Goal: Task Accomplishment & Management: Manage account settings

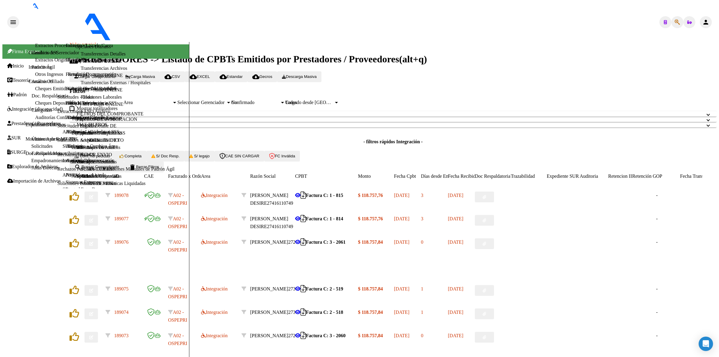
drag, startPoint x: 135, startPoint y: 110, endPoint x: 335, endPoint y: 114, distance: 200.2
click at [136, 111] on mat-panel-title "FILTROS DEL COMPROBANTE" at bounding box center [390, 113] width 626 height 5
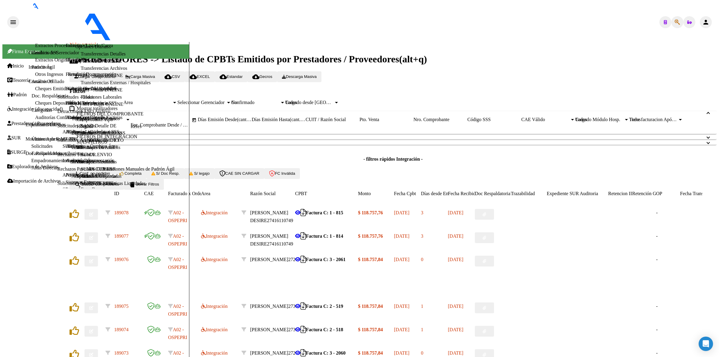
click at [360, 122] on input "CUIT / Razón Social" at bounding box center [333, 119] width 54 height 5
paste input "23325770724"
type input "23325770724"
click at [119, 186] on span "search Buscar Comprobante" at bounding box center [96, 184] width 45 height 4
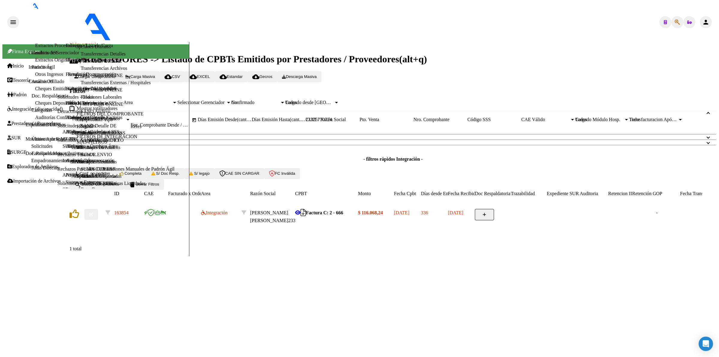
drag, startPoint x: 396, startPoint y: 128, endPoint x: 235, endPoint y: 127, distance: 160.6
click at [235, 127] on div "Comprobante Tipo Comprobante Tipo Fecha inicio – Fecha fin Fec. Comprobante Des…" at bounding box center [393, 123] width 633 height 13
paste input "27388134815"
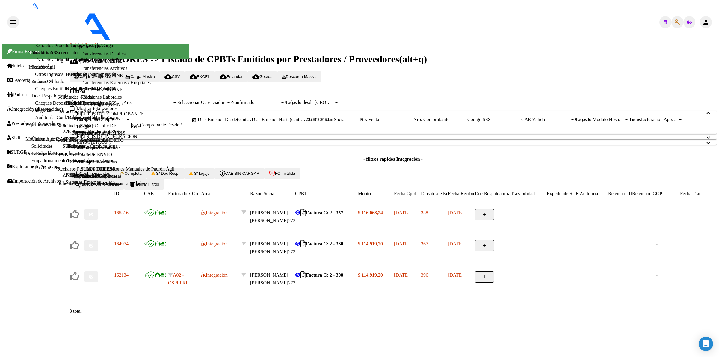
scroll to position [13, 0]
type input "27388134815"
drag, startPoint x: 400, startPoint y: 112, endPoint x: 396, endPoint y: 117, distance: 6.4
click at [360, 117] on div "27388134815 CUIT / Razón Social" at bounding box center [333, 119] width 54 height 5
drag, startPoint x: 401, startPoint y: 117, endPoint x: 265, endPoint y: 109, distance: 135.7
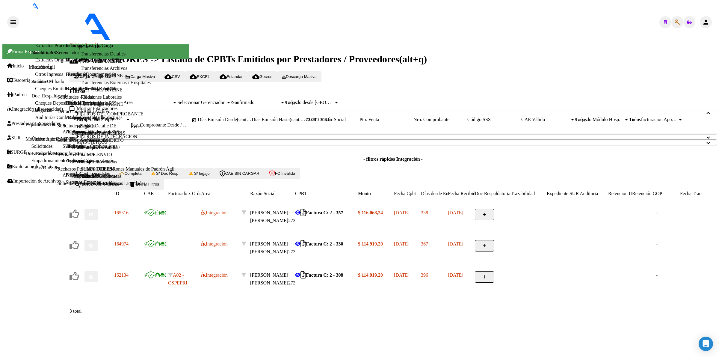
click at [265, 117] on div "Comprobante Tipo Comprobante Tipo Fecha inicio – Fecha fin Fec. Comprobante Des…" at bounding box center [393, 123] width 633 height 13
paste input "27337719932"
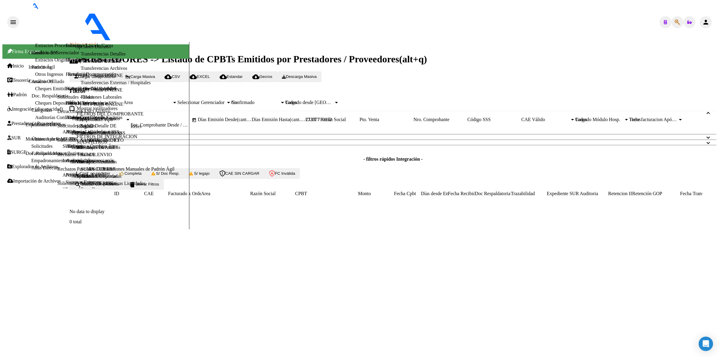
scroll to position [0, 0]
type input "27337719932"
drag, startPoint x: 171, startPoint y: 245, endPoint x: 310, endPoint y: 198, distance: 147.1
click at [164, 190] on button "delete Borrar Filtros" at bounding box center [144, 184] width 40 height 11
click at [360, 122] on input "CUIT / Razón Social" at bounding box center [333, 119] width 54 height 5
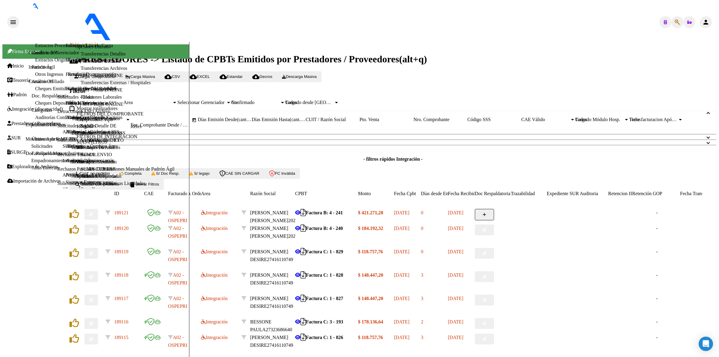
paste input "27337719932"
type input "27337719932"
click at [119, 186] on span "search Buscar Comprobante" at bounding box center [96, 184] width 45 height 4
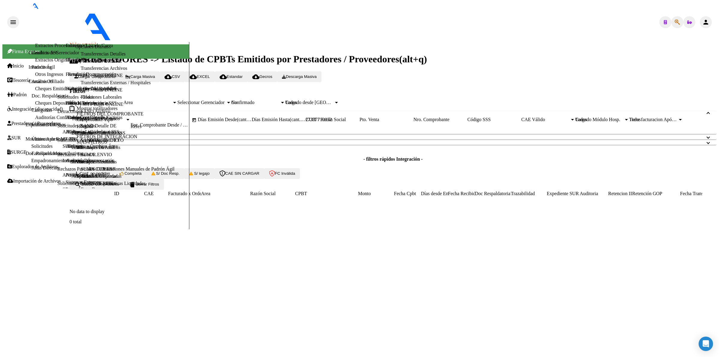
drag, startPoint x: 399, startPoint y: 126, endPoint x: 289, endPoint y: 122, distance: 109.8
click at [289, 122] on div "Comprobante Tipo Comprobante Tipo Fecha inicio – Fecha fin Fec. Comprobante Des…" at bounding box center [393, 123] width 633 height 13
paste input "27333844171"
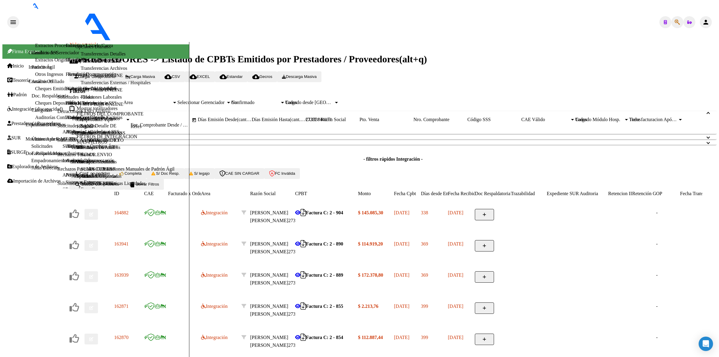
type input "27333844171"
drag, startPoint x: 113, startPoint y: 244, endPoint x: 141, endPoint y: 243, distance: 28.5
click at [113, 186] on span "search Buscar Comprobante" at bounding box center [96, 184] width 45 height 4
drag, startPoint x: 396, startPoint y: 129, endPoint x: 240, endPoint y: 122, distance: 156.0
click at [240, 122] on div "Comprobante Tipo Comprobante Tipo Fecha inicio – Fecha fin Fec. Comprobante Des…" at bounding box center [393, 123] width 633 height 13
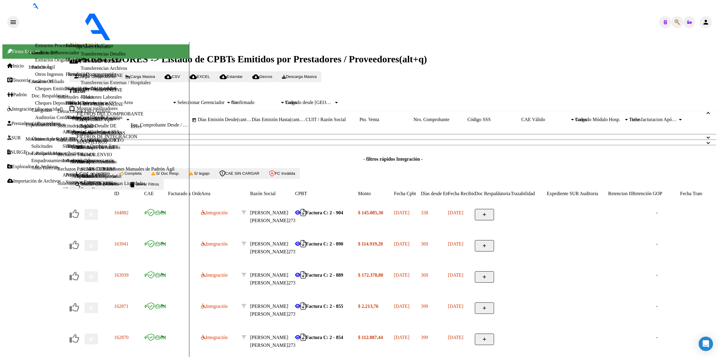
paste input "27377606561"
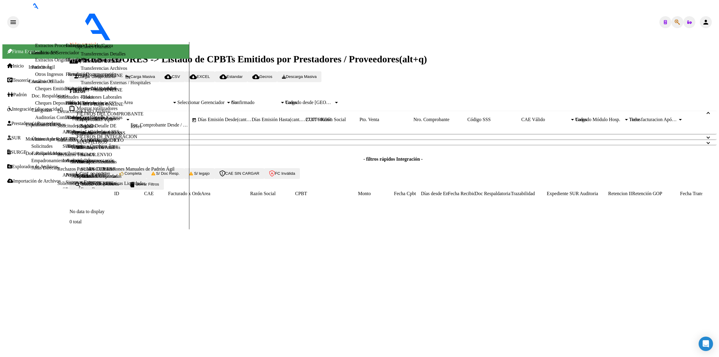
type input "27377606561"
click at [120, 190] on button "search Buscar Comprobante" at bounding box center [97, 184] width 55 height 11
drag, startPoint x: 120, startPoint y: 249, endPoint x: 181, endPoint y: 294, distance: 75.1
click at [120, 190] on button "search Buscar Comprobante" at bounding box center [97, 184] width 55 height 11
drag, startPoint x: 393, startPoint y: 129, endPoint x: 305, endPoint y: 124, distance: 87.9
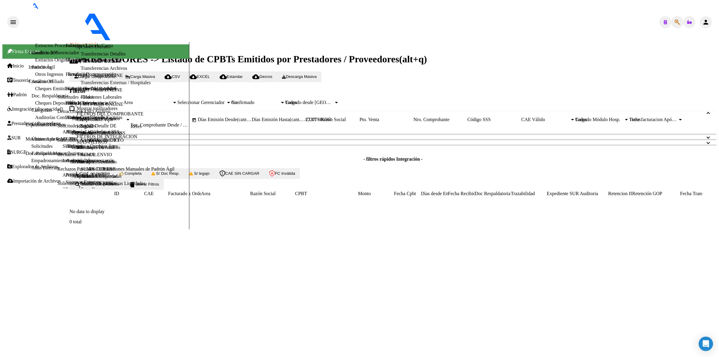
click at [305, 124] on div "Comprobante Tipo Comprobante Tipo Fecha inicio – Fecha fin Fec. Comprobante Des…" at bounding box center [393, 123] width 633 height 13
paste input "27110999610"
type input "27110999610"
drag, startPoint x: 138, startPoint y: 247, endPoint x: 142, endPoint y: 245, distance: 4.6
click at [119, 186] on span "search Buscar Comprobante" at bounding box center [96, 184] width 45 height 4
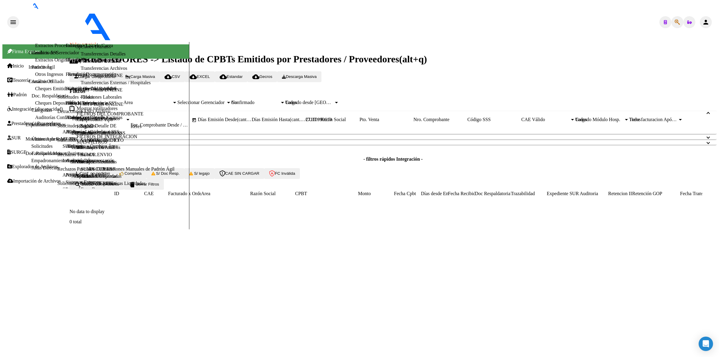
drag, startPoint x: 393, startPoint y: 128, endPoint x: 265, endPoint y: 123, distance: 128.3
click at [265, 123] on div "Comprobante Tipo Comprobante Tipo Fecha inicio – Fecha fin Fec. Comprobante Des…" at bounding box center [393, 123] width 633 height 13
paste input "27297222142"
type input "27297222142"
drag, startPoint x: 398, startPoint y: 131, endPoint x: 200, endPoint y: 111, distance: 198.8
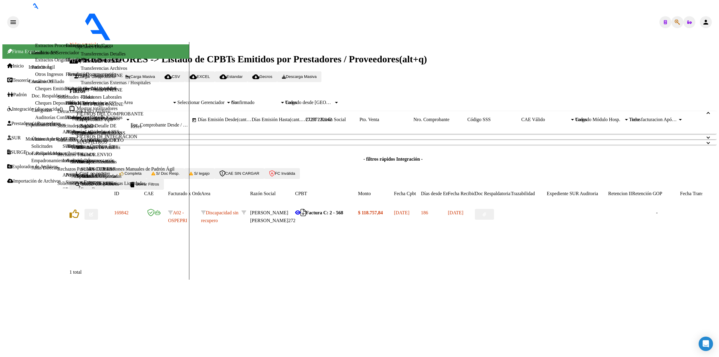
click at [200, 111] on mat-expansion-panel "FILTROS DEL COMPROBANTE Comprobante Tipo Comprobante Tipo Fecha inicio – Fecha …" at bounding box center [393, 122] width 647 height 23
paste input "27302267672"
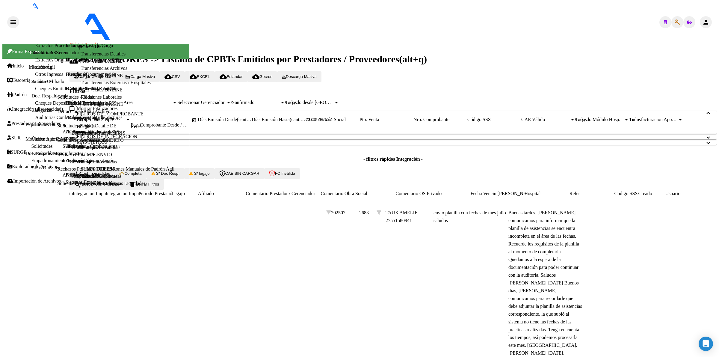
scroll to position [0, 912]
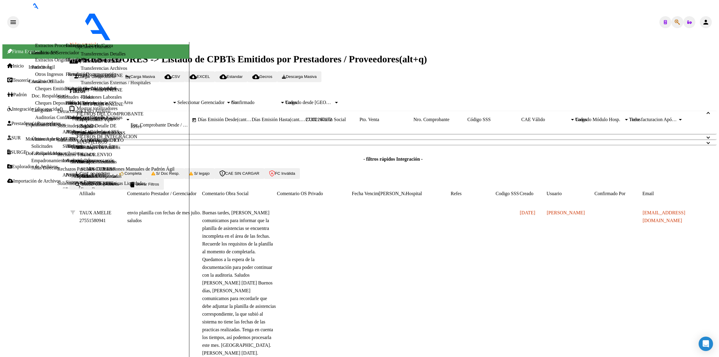
type input "27302267672"
click at [99, 182] on span "search Buscar Comprobante" at bounding box center [96, 184] width 45 height 4
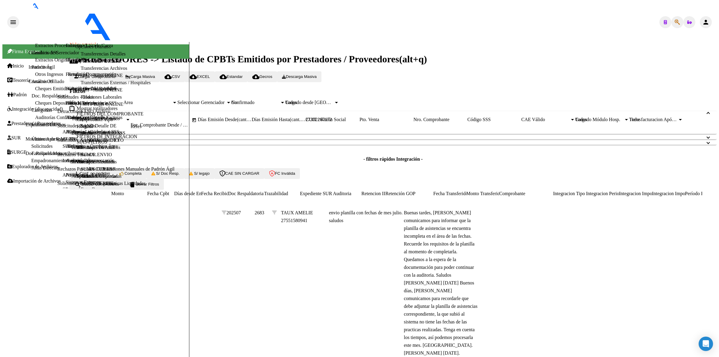
scroll to position [0, 0]
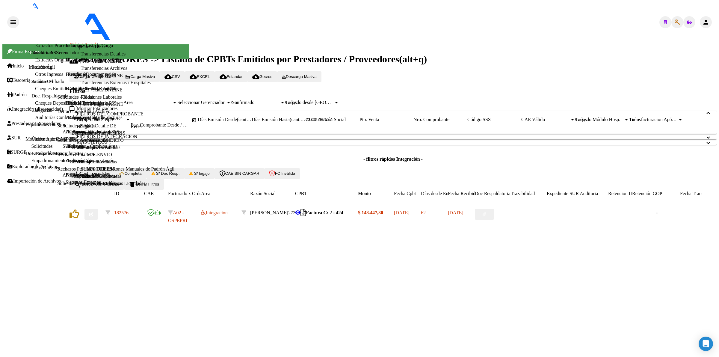
click at [98, 209] on button "button" at bounding box center [90, 214] width 13 height 11
drag, startPoint x: 497, startPoint y: 64, endPoint x: 497, endPoint y: 180, distance: 116.9
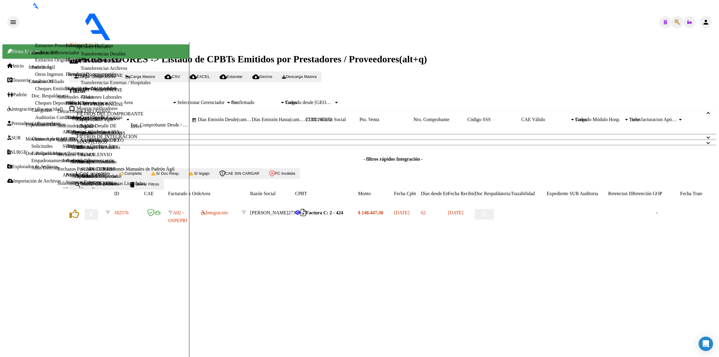
type input "$ 0,00"
drag, startPoint x: 404, startPoint y: 129, endPoint x: 212, endPoint y: 129, distance: 192.4
click at [212, 129] on div "Comprobante Tipo Comprobante Tipo Fecha inicio – Fecha fin Fec. Comprobante Des…" at bounding box center [393, 123] width 633 height 13
paste input "23377915364"
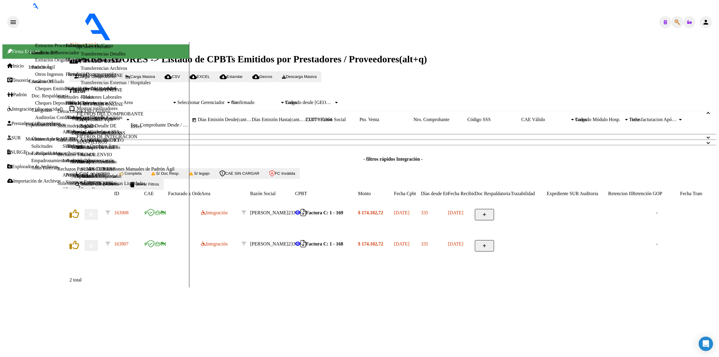
type input "23377915364"
drag, startPoint x: 399, startPoint y: 130, endPoint x: 192, endPoint y: 122, distance: 207.2
click at [192, 122] on div "Comprobante Tipo Comprobante Tipo Fecha inicio – Fecha fin Fec. Comprobante Des…" at bounding box center [393, 123] width 633 height 13
paste input "27414374056"
type input "27414374056"
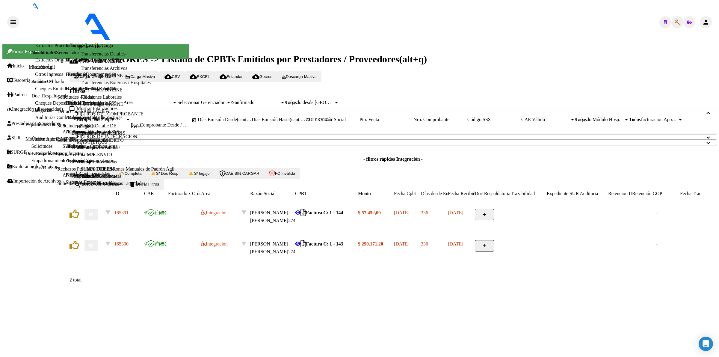
drag, startPoint x: 409, startPoint y: 128, endPoint x: 251, endPoint y: 117, distance: 158.6
click at [251, 117] on mat-expansion-panel "FILTROS DEL COMPROBANTE Comprobante Tipo Comprobante Tipo Fecha inicio – Fecha …" at bounding box center [393, 122] width 647 height 23
paste input "23174987424"
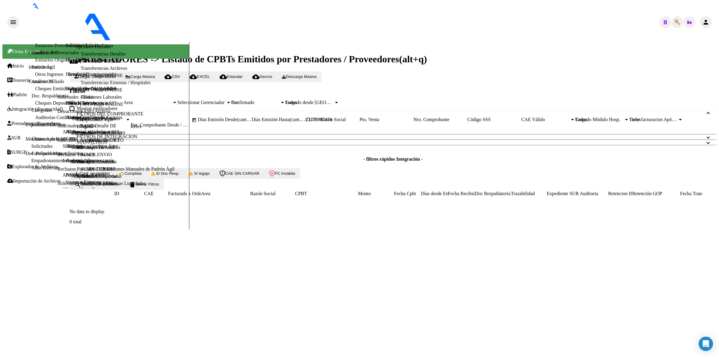
type input "23174987424"
click at [159, 186] on span "delete Borrar Filtros" at bounding box center [144, 184] width 30 height 4
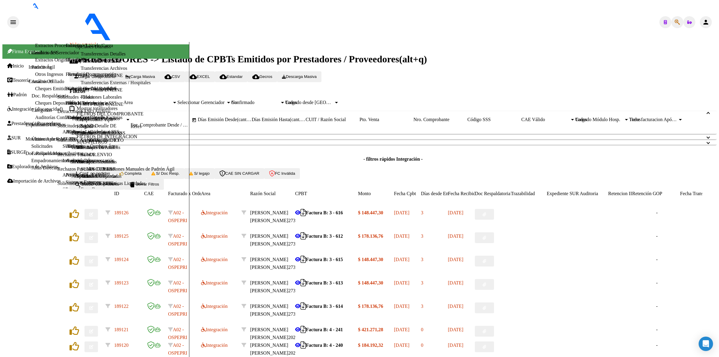
click at [360, 122] on input "CUIT / Razón Social" at bounding box center [333, 119] width 54 height 5
paste input "23174987424"
type input "23174987424"
click at [98, 186] on span "search Buscar Comprobante" at bounding box center [96, 184] width 45 height 4
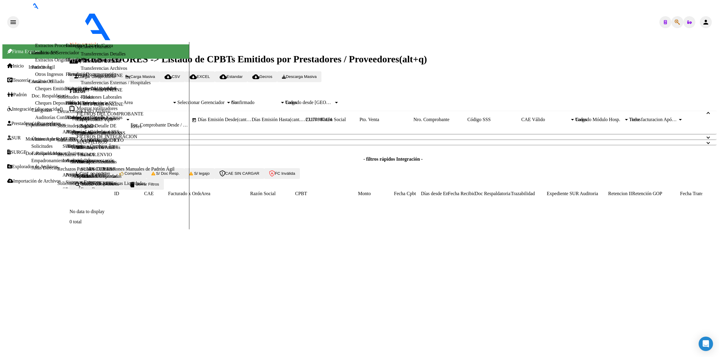
drag, startPoint x: 414, startPoint y: 128, endPoint x: 284, endPoint y: 128, distance: 130.0
click at [284, 128] on div "Comprobante Tipo Comprobante Tipo Fecha inicio – Fecha fin Fec. Comprobante Des…" at bounding box center [393, 123] width 633 height 13
paste input "27169647386"
type input "27169647386"
click at [117, 186] on span "search Buscar Comprobante" at bounding box center [96, 184] width 45 height 4
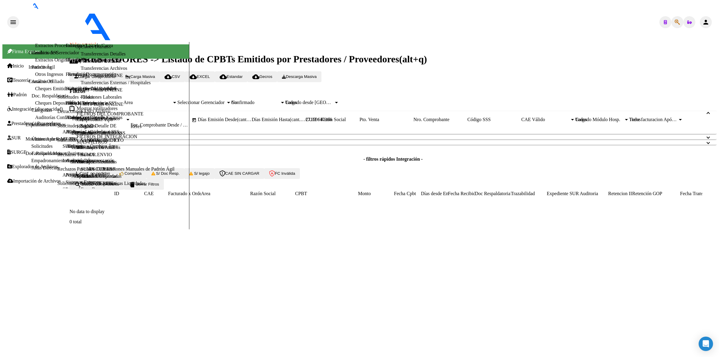
click at [124, 190] on button "search Buscar Comprobante" at bounding box center [97, 184] width 55 height 11
drag, startPoint x: 114, startPoint y: 243, endPoint x: 115, endPoint y: 239, distance: 3.9
click at [114, 186] on span "search Buscar Comprobante" at bounding box center [96, 184] width 45 height 4
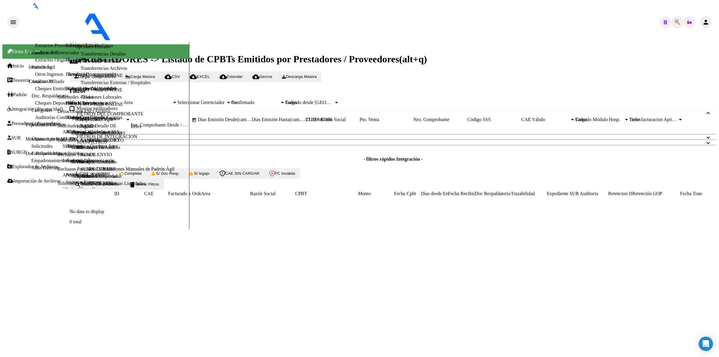
drag, startPoint x: 408, startPoint y: 131, endPoint x: 261, endPoint y: 130, distance: 147.1
click at [261, 129] on div "Comprobante Tipo Comprobante Tipo Fecha inicio – Fecha fin Fec. Comprobante Des…" at bounding box center [393, 123] width 633 height 13
paste input "27313279532"
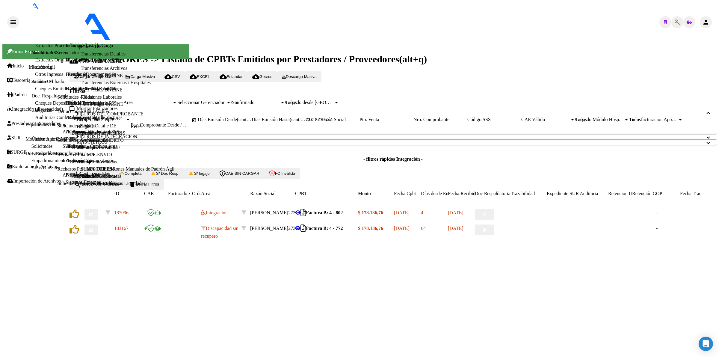
scroll to position [37, 0]
type input "27313279532"
click at [98, 220] on button "button" at bounding box center [90, 214] width 13 height 11
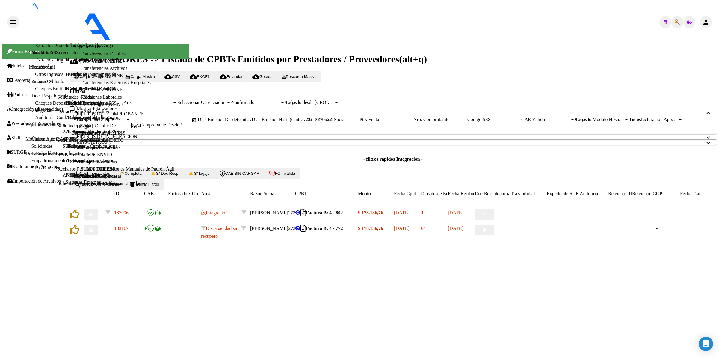
drag, startPoint x: 321, startPoint y: 191, endPoint x: 321, endPoint y: 183, distance: 7.5
type input "$ 0,00"
click at [115, 179] on button "Conf. no pedidas" at bounding box center [92, 173] width 45 height 11
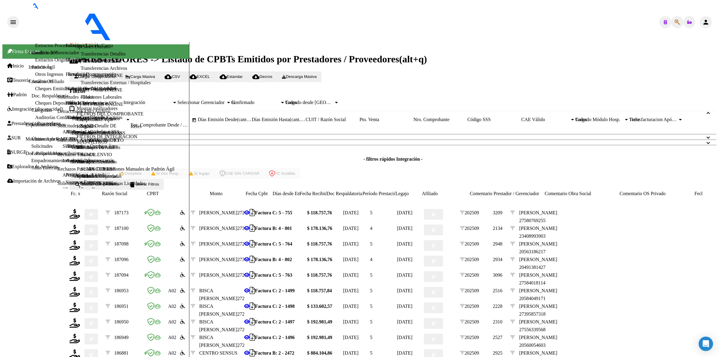
scroll to position [0, 326]
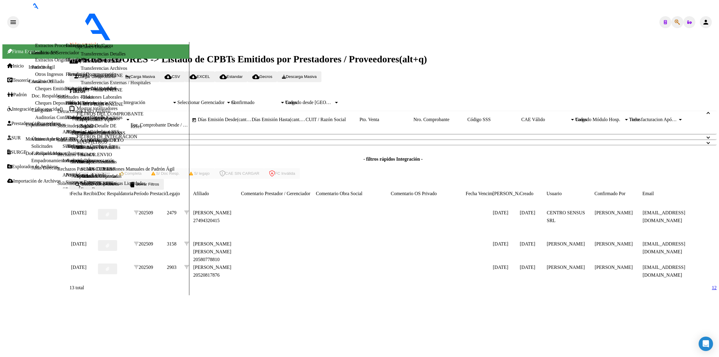
scroll to position [13, 0]
click at [712, 290] on link "1" at bounding box center [713, 287] width 2 height 5
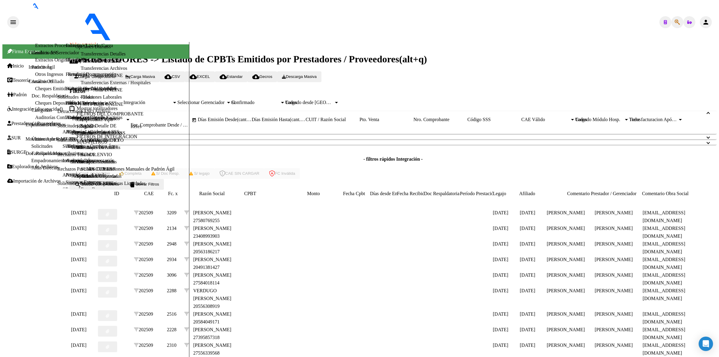
scroll to position [0, 0]
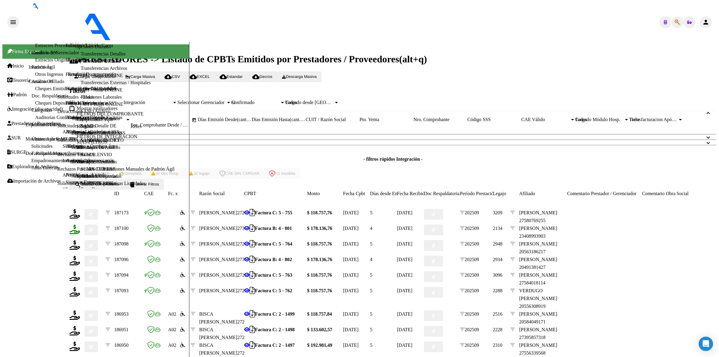
click at [80, 224] on icon at bounding box center [75, 229] width 11 height 10
type input "202509"
type input "$ 178.136,76"
type input "2340899390-3"
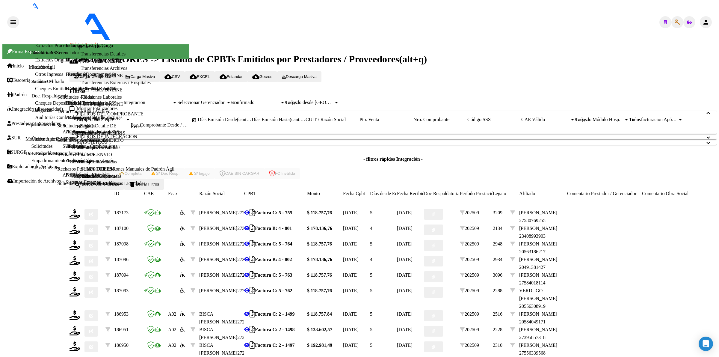
type input "2039-07-26"
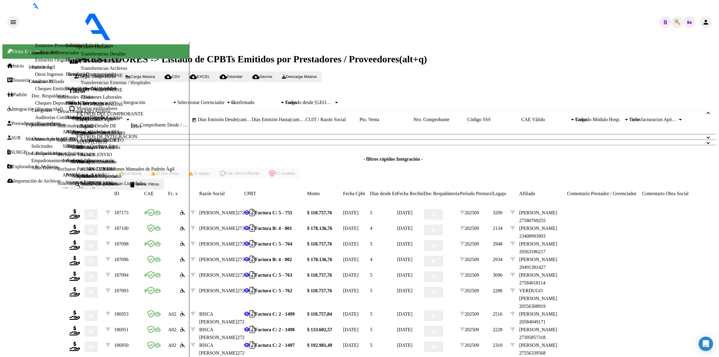
type input "4"
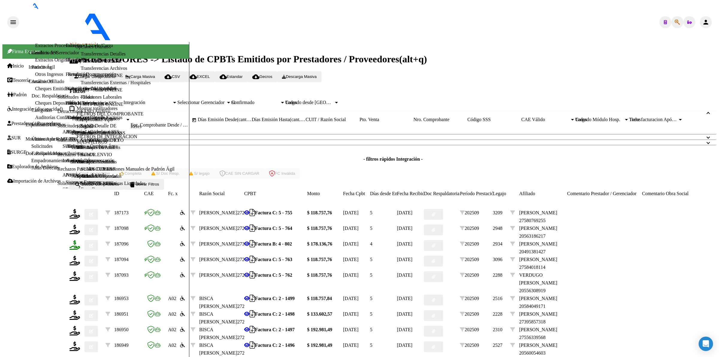
click at [80, 240] on icon at bounding box center [75, 245] width 11 height 10
type input "202509"
type input "$ 178.136,76"
type input "2049138142-7"
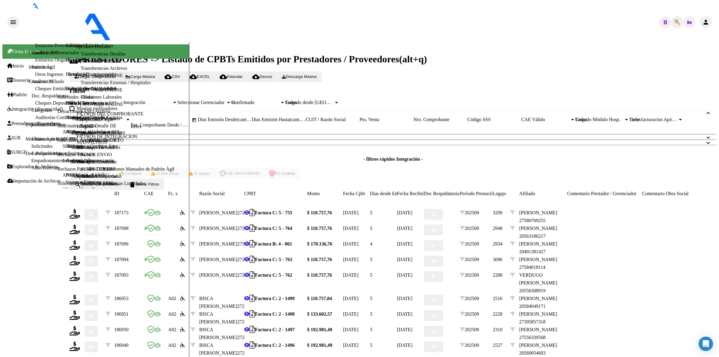
type input "2028-03-16"
drag, startPoint x: 282, startPoint y: 175, endPoint x: 291, endPoint y: 193, distance: 20.4
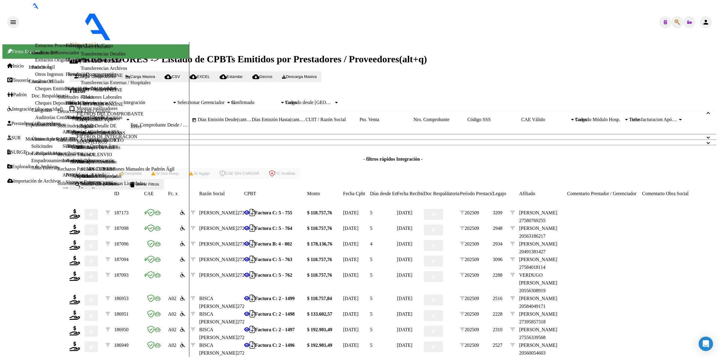
type input "4"
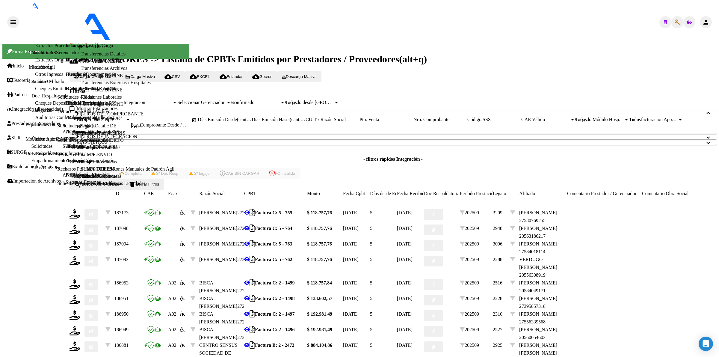
click at [164, 179] on button "delete Borrar Filtros" at bounding box center [144, 184] width 40 height 11
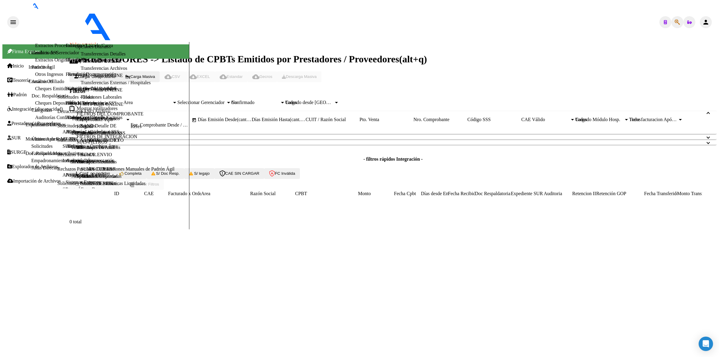
scroll to position [0, 0]
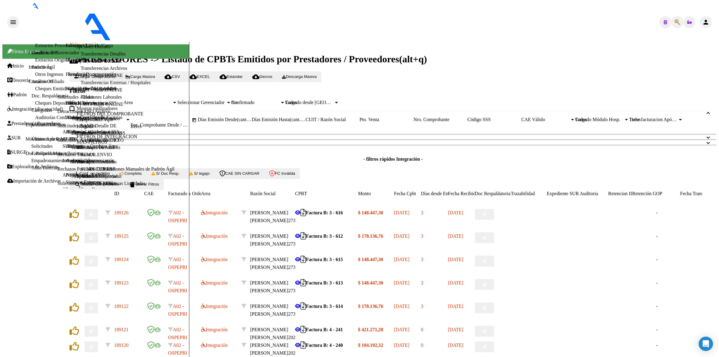
click at [360, 122] on input "CUIT / Razón Social" at bounding box center [333, 119] width 54 height 5
paste input "27257259442"
type input "27257259442"
click at [113, 186] on span "search Buscar Comprobante" at bounding box center [96, 184] width 45 height 4
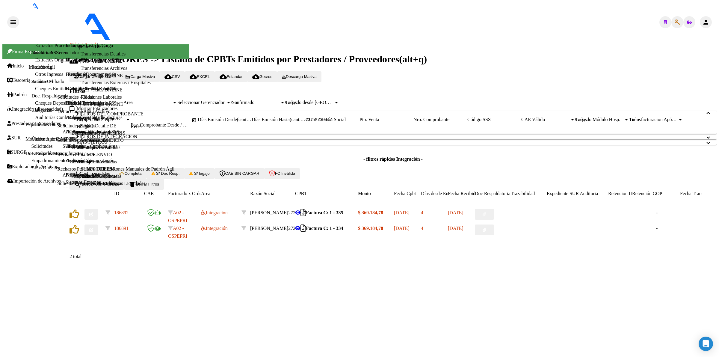
click at [98, 220] on button "button" at bounding box center [90, 214] width 13 height 11
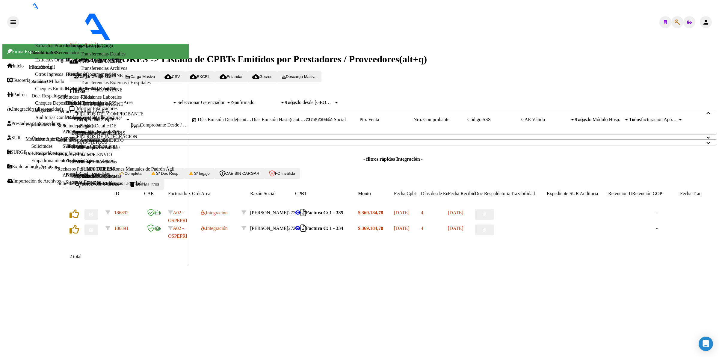
type input "$ 0,00"
click at [93, 216] on icon "button" at bounding box center [91, 214] width 4 height 4
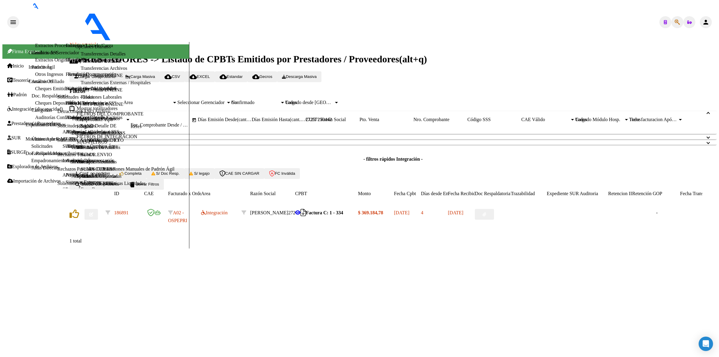
drag, startPoint x: 326, startPoint y: 188, endPoint x: 327, endPoint y: 182, distance: 6.5
type input "$ 0,00"
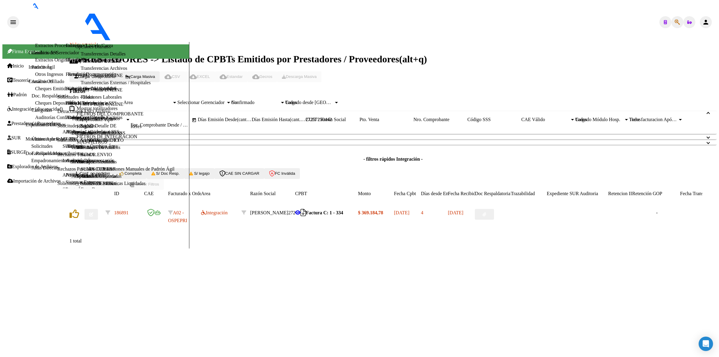
scroll to position [0, 0]
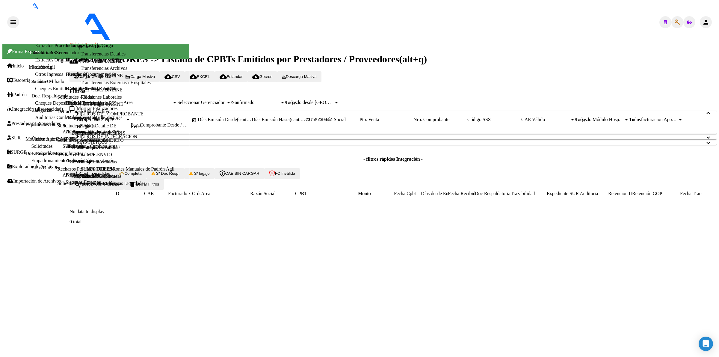
click at [105, 176] on span "Conf. no pedidas" at bounding box center [92, 173] width 36 height 4
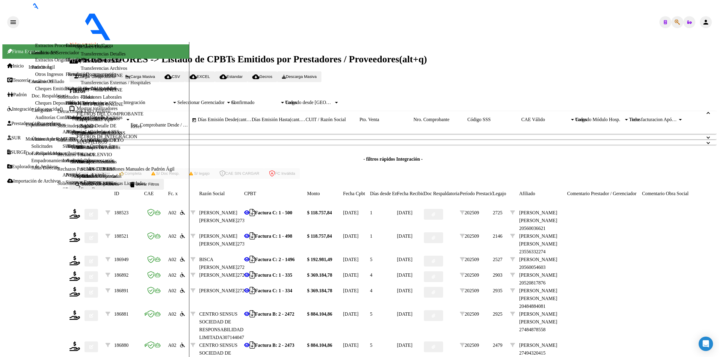
scroll to position [103, 0]
click at [80, 271] on icon at bounding box center [75, 276] width 11 height 10
type input "202509"
type input "$ 369.184,78"
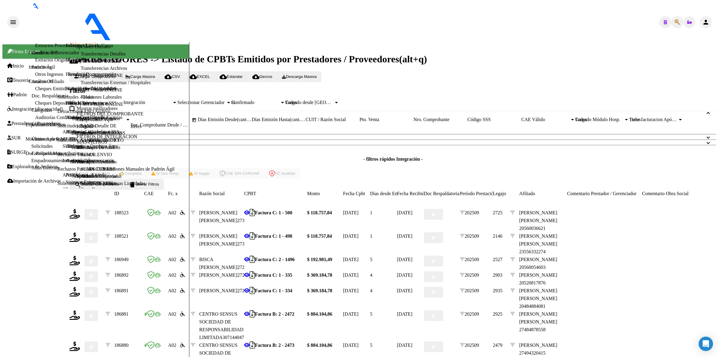
type input "ARG0200520817872015091620200916NQN249"
type input "2028-06-16"
drag, startPoint x: 292, startPoint y: 179, endPoint x: 294, endPoint y: 194, distance: 15.1
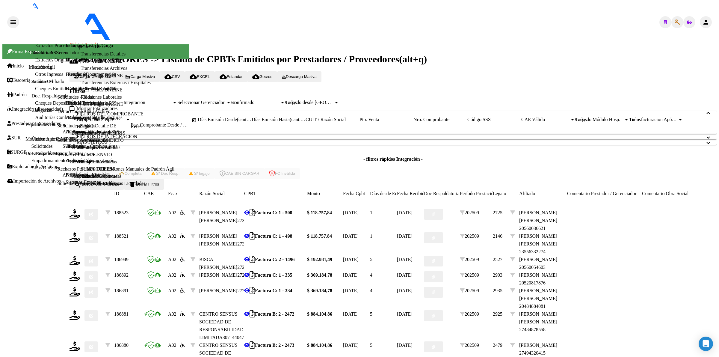
type input "1"
drag, startPoint x: 311, startPoint y: 302, endPoint x: 310, endPoint y: 298, distance: 4.5
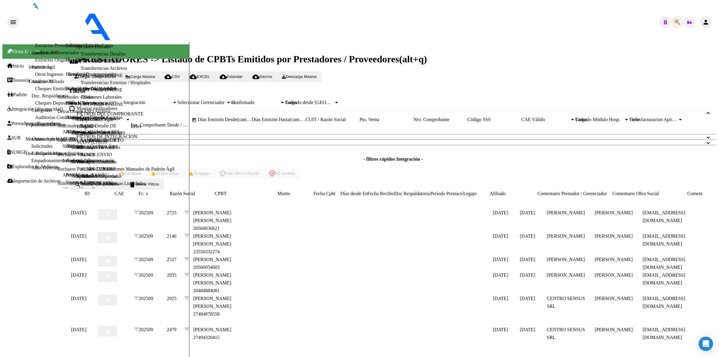
scroll to position [0, 0]
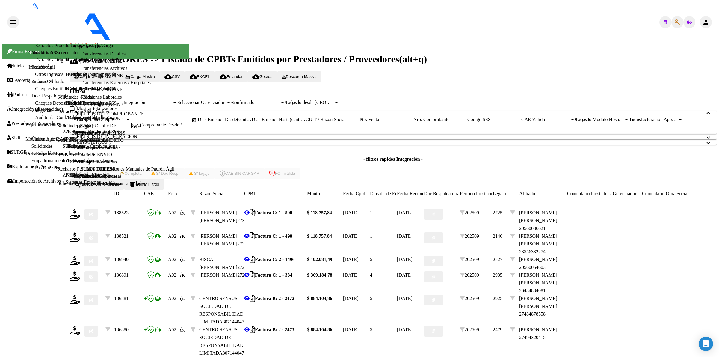
click at [84, 271] on div at bounding box center [77, 276] width 15 height 11
click at [80, 271] on icon at bounding box center [75, 276] width 11 height 10
type input "202509"
type input "$ 369.184,78"
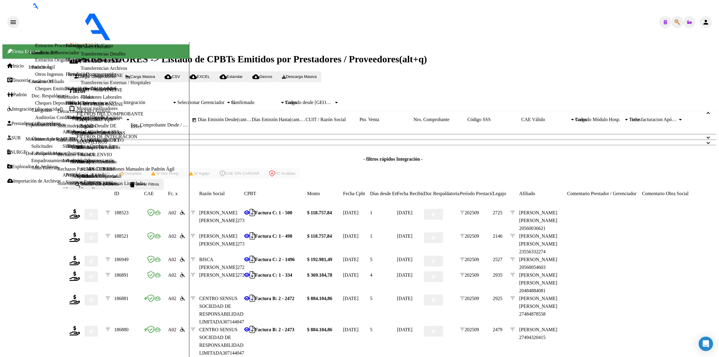
type input "2048488408-1"
type input "2028-02-23"
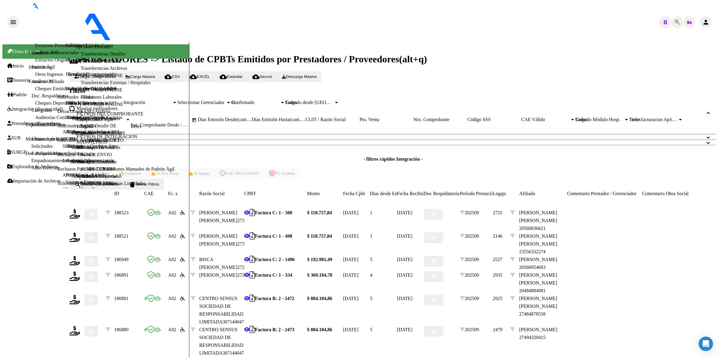
type input "1"
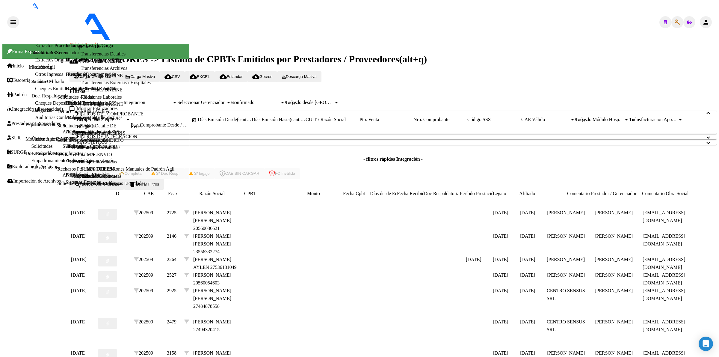
scroll to position [0, 0]
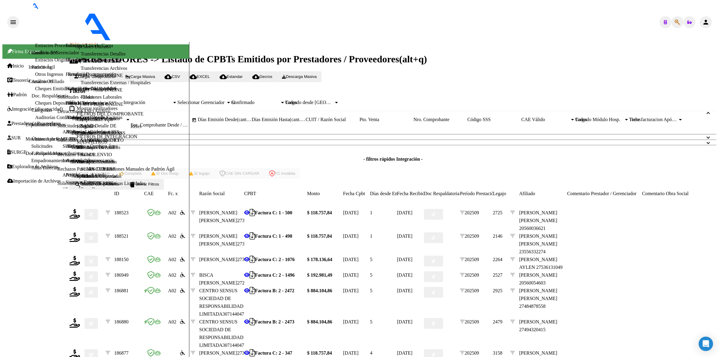
click at [159, 182] on span "delete Borrar Filtros" at bounding box center [144, 184] width 30 height 4
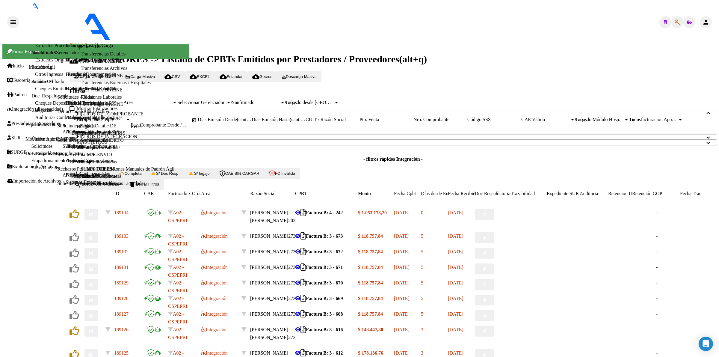
click at [360, 122] on input "CUIT / Razón Social" at bounding box center [333, 119] width 54 height 5
paste input "27326784155"
type input "27326784155"
drag, startPoint x: 119, startPoint y: 243, endPoint x: 123, endPoint y: 243, distance: 4.2
click at [119, 186] on span "search Buscar Comprobante" at bounding box center [96, 184] width 45 height 4
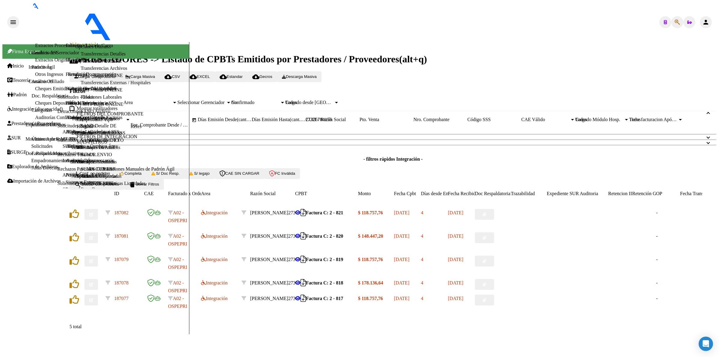
click at [94, 220] on button "button" at bounding box center [90, 214] width 13 height 11
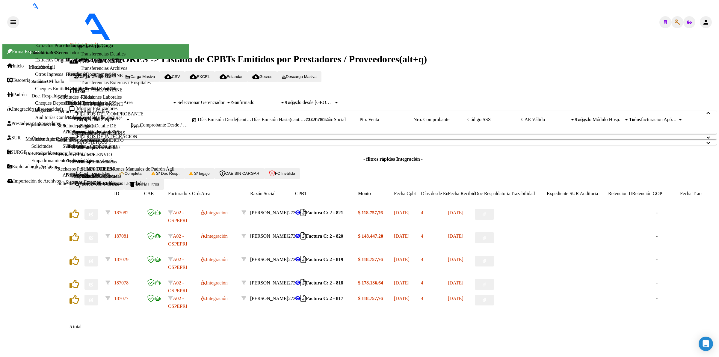
type input "$ 0,00"
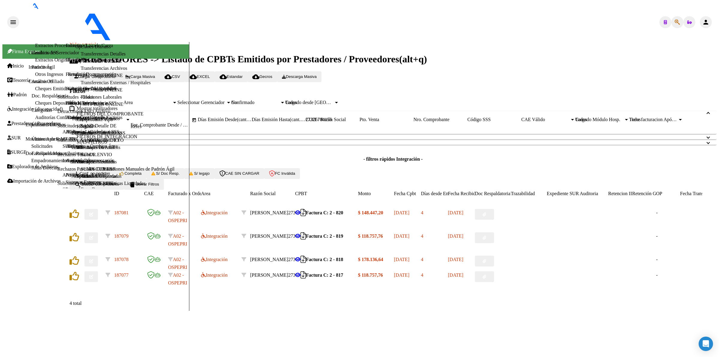
click at [93, 216] on icon "button" at bounding box center [91, 214] width 4 height 4
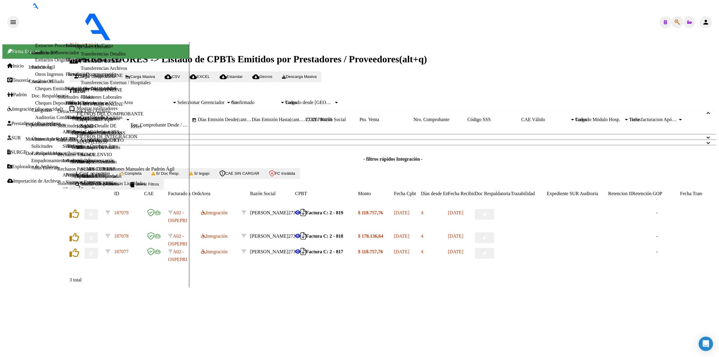
scroll to position [13, 0]
click at [98, 220] on button "button" at bounding box center [90, 214] width 13 height 11
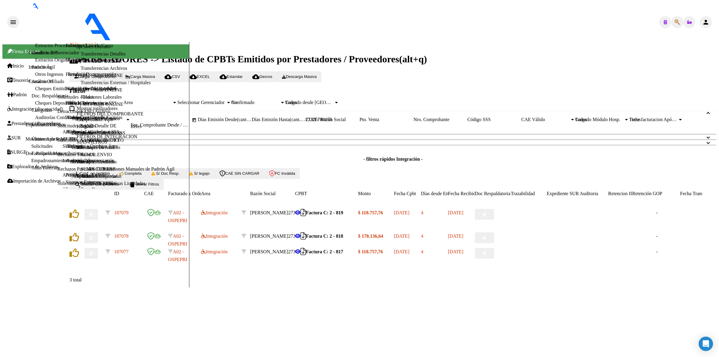
type input "$ 0,00"
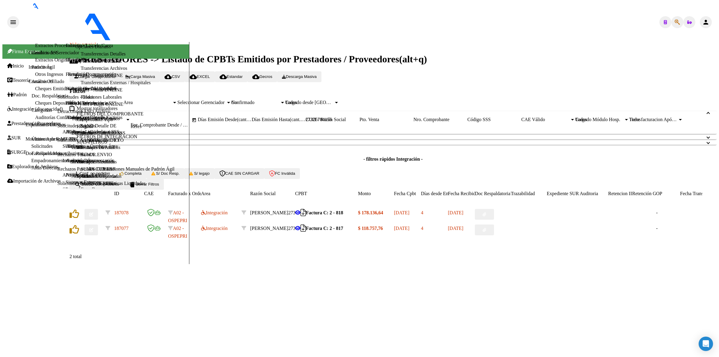
scroll to position [0, 0]
click at [93, 216] on icon "button" at bounding box center [91, 214] width 4 height 4
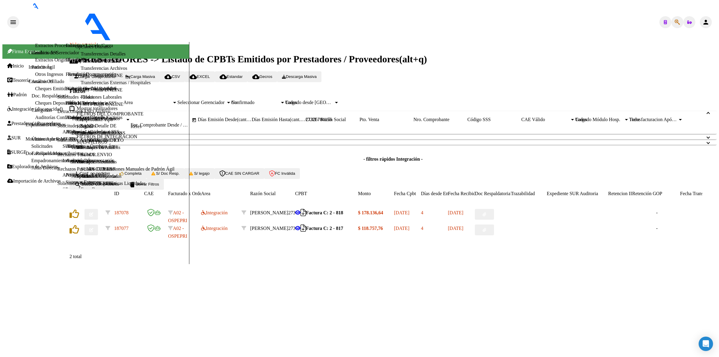
type input "$ 0,00"
click at [96, 220] on button "button" at bounding box center [90, 214] width 13 height 11
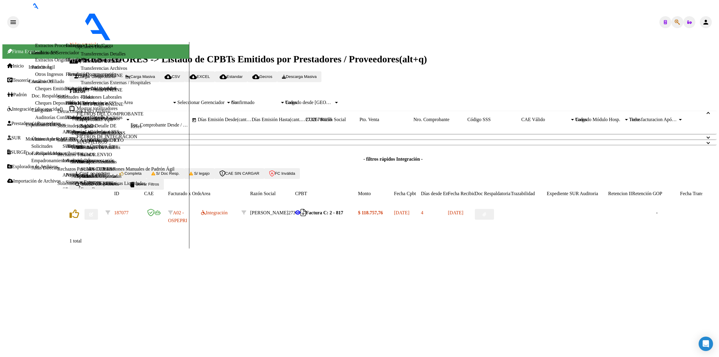
scroll to position [75, 0]
type input "$ 0,00"
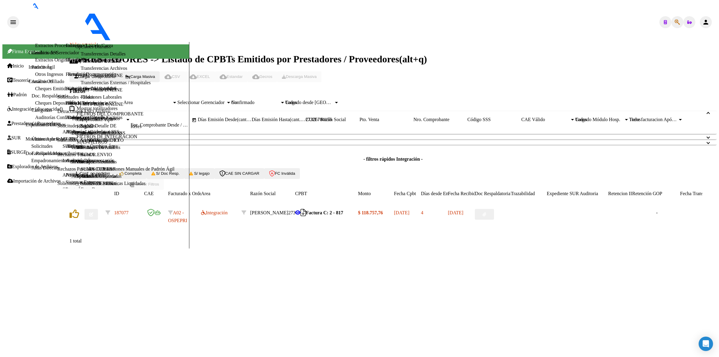
scroll to position [0, 0]
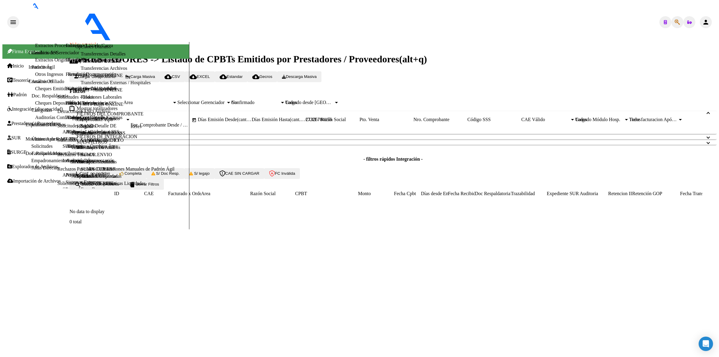
click at [96, 176] on span "Conf. no pedidas" at bounding box center [92, 173] width 36 height 4
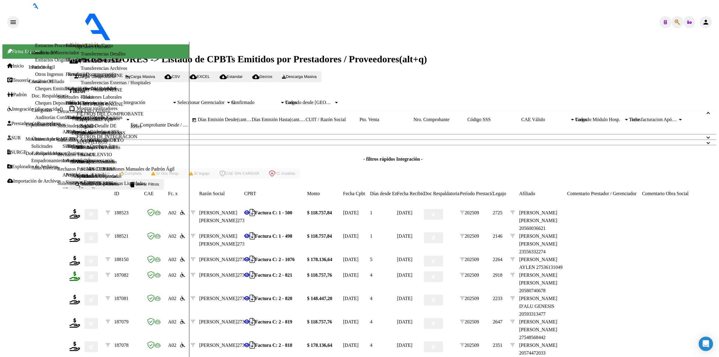
click at [80, 271] on icon at bounding box center [75, 276] width 11 height 10
type input "202509"
type input "$ 118.757,76"
type input "2058074067-8"
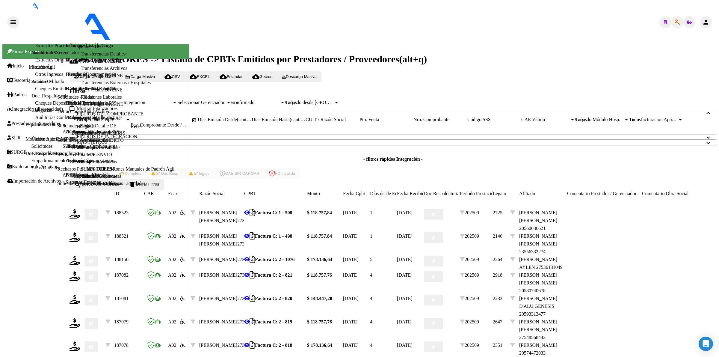
type input "2030-01-16"
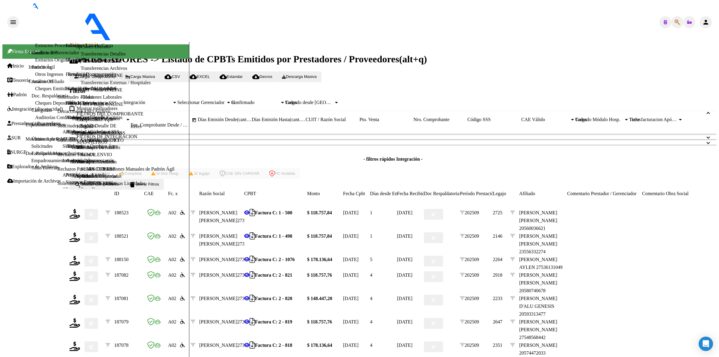
type input "4"
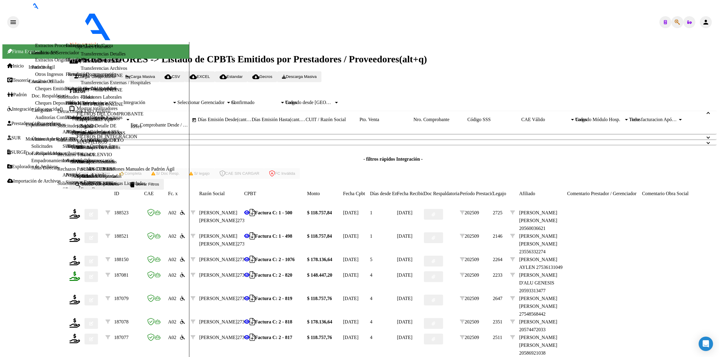
click at [80, 271] on icon at bounding box center [75, 276] width 11 height 10
type input "202509"
type input "$ 148.447,20"
type input "2059331347-7"
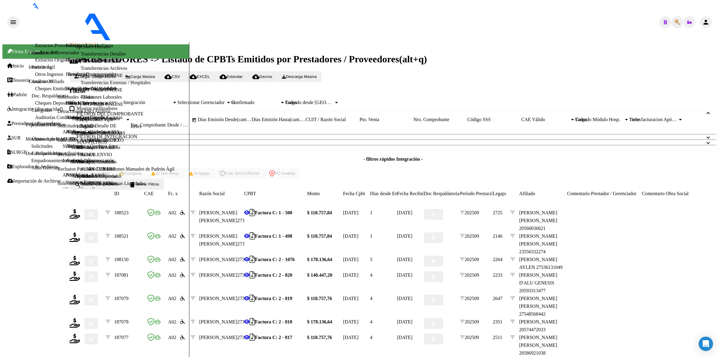
type input "2028-08-31"
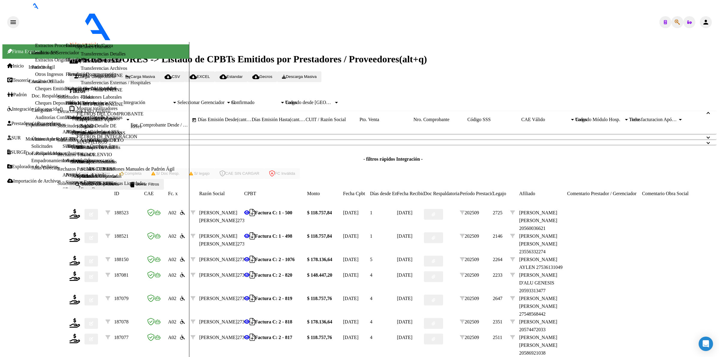
scroll to position [153, 0]
type input "4"
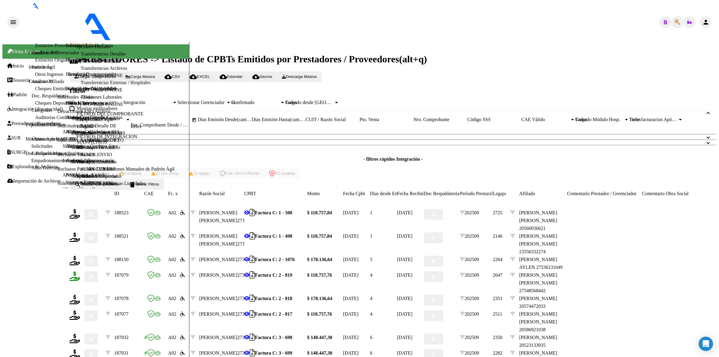
click at [80, 271] on icon at bounding box center [75, 276] width 11 height 10
type input "202509"
type input "$ 118.757,76"
type input "ARG01000548568442022032820270328NQN10083"
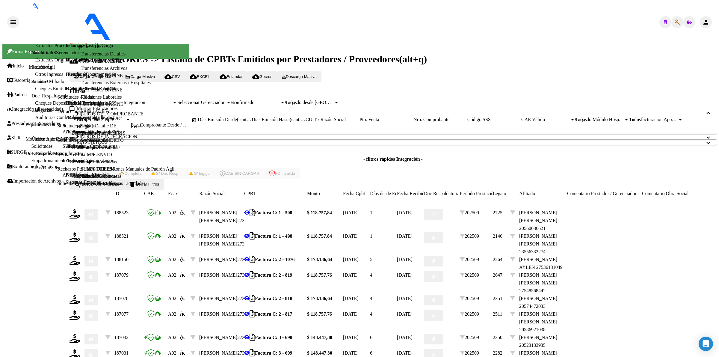
type input "2027-03-28"
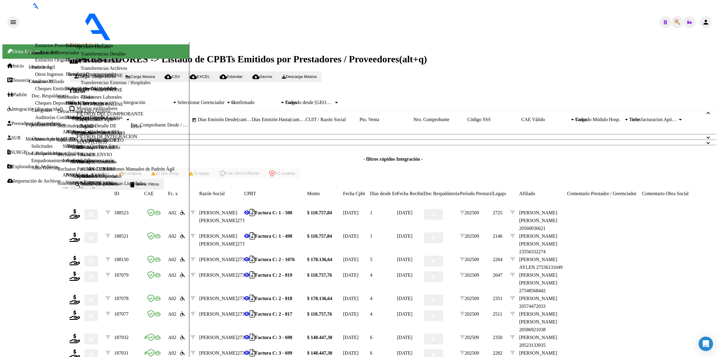
type input "4"
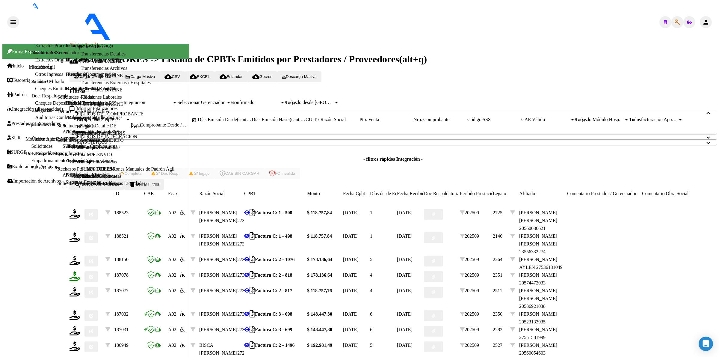
click at [80, 271] on icon at bounding box center [75, 276] width 11 height 10
type input "202509"
type input "$ 178.136,64"
type input "2057447203-3"
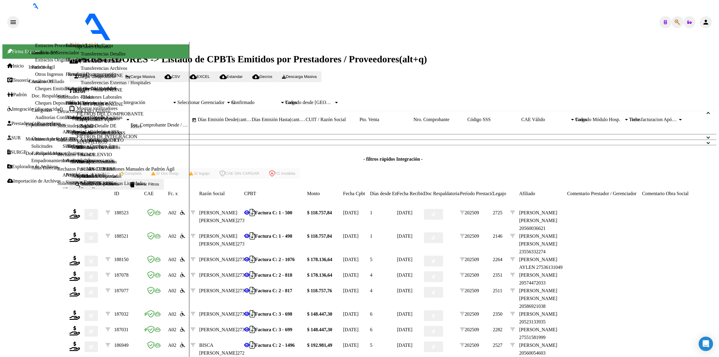
type input "2026-10-02"
drag, startPoint x: 282, startPoint y: 171, endPoint x: 287, endPoint y: 191, distance: 20.3
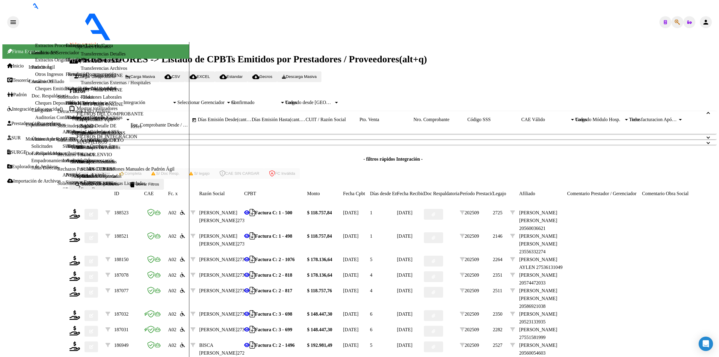
type input "4"
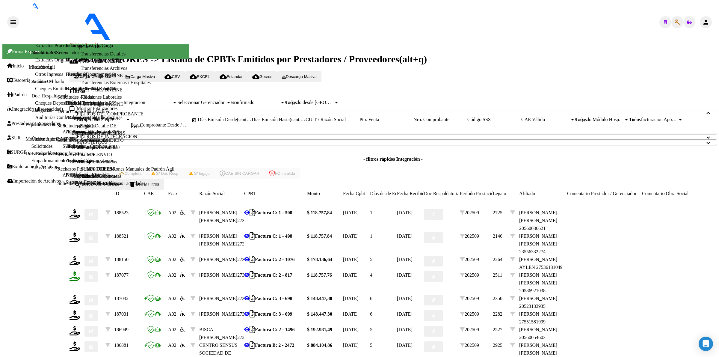
click at [80, 271] on icon at bounding box center [75, 276] width 11 height 10
type input "202509"
type input "$ 118.757,76"
type input "2058692103-8"
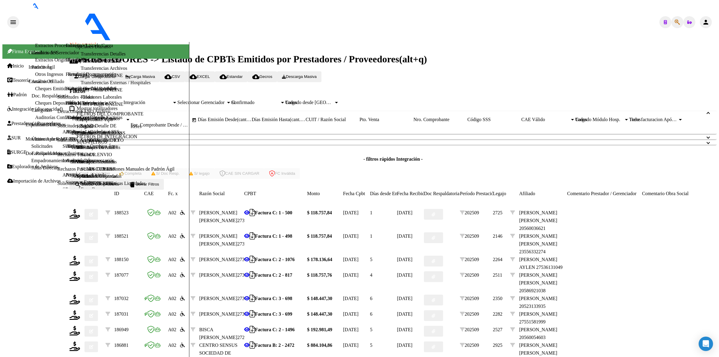
type input "2026-08-24"
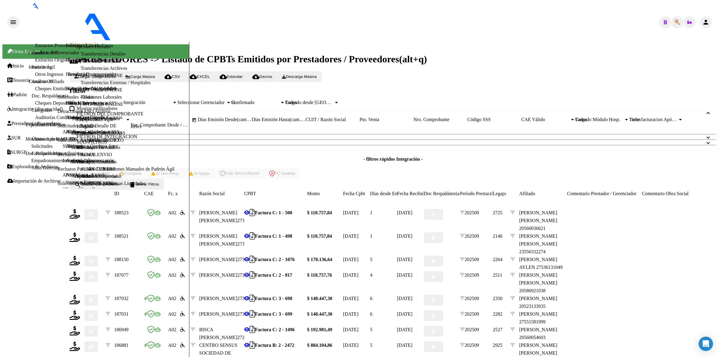
type input "4"
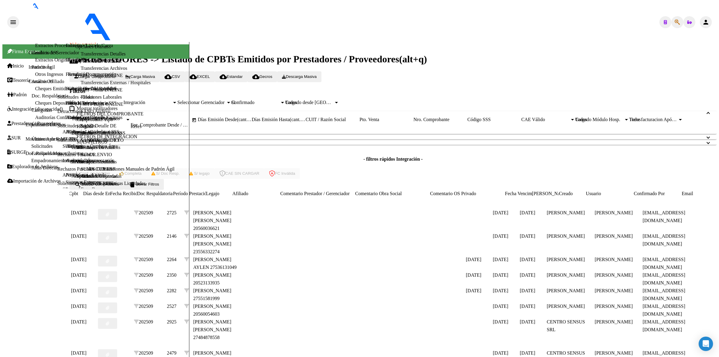
scroll to position [0, 0]
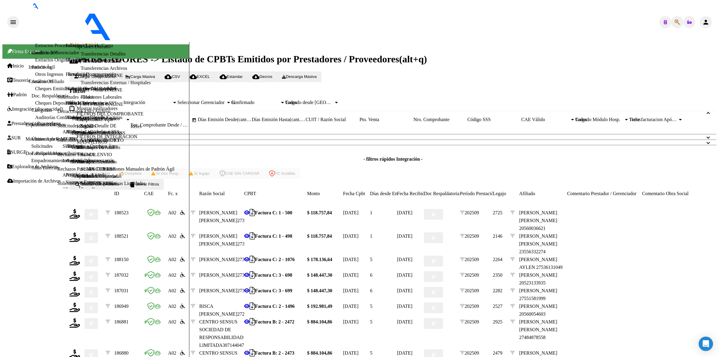
click at [159, 182] on span "delete Borrar Filtros" at bounding box center [144, 184] width 30 height 4
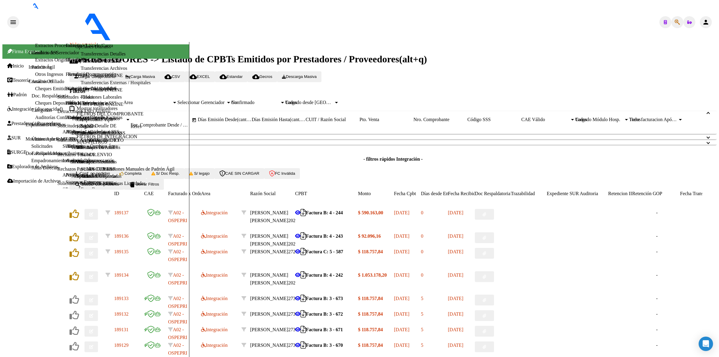
click at [360, 122] on input "CUIT / Razón Social" at bounding box center [333, 119] width 54 height 5
paste input "27384129655"
type input "27384129655"
click at [97, 190] on button "search Buscar Comprobante" at bounding box center [97, 184] width 55 height 11
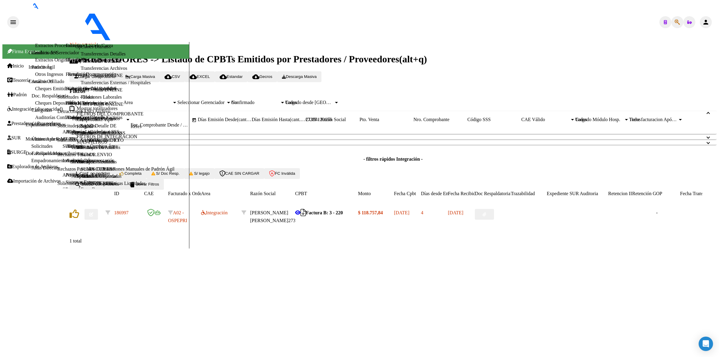
click at [96, 220] on button "button" at bounding box center [90, 214] width 13 height 11
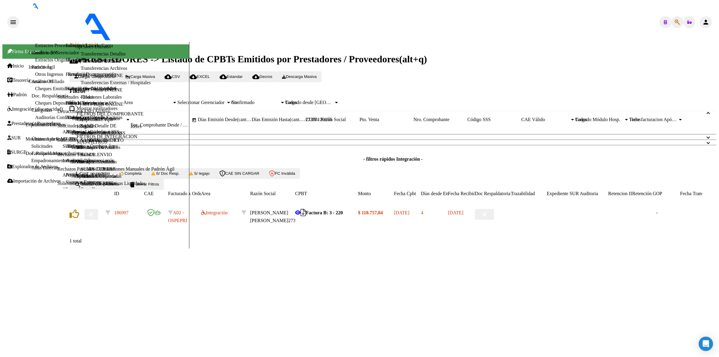
type input "$ 0,00"
click at [113, 179] on button "Conf. no pedidas" at bounding box center [92, 173] width 45 height 11
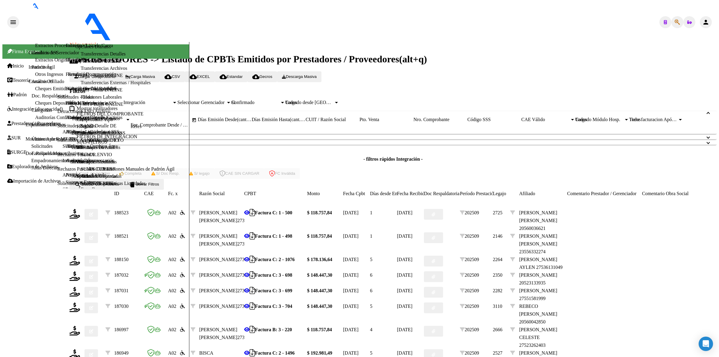
scroll to position [118, 0]
click at [80, 326] on icon at bounding box center [75, 331] width 11 height 10
type input "202509"
type input "$ 118.757,84"
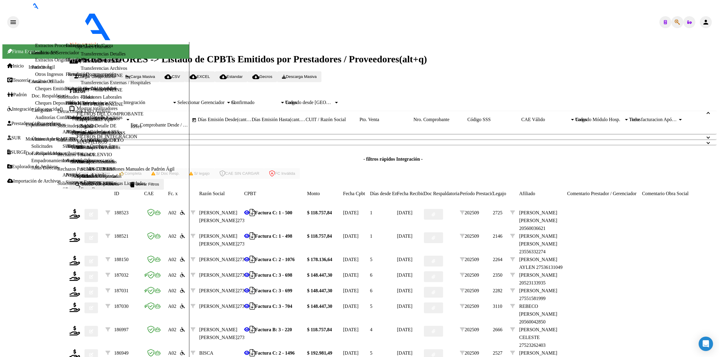
type input "2752326240-3"
type input "2027-03-01"
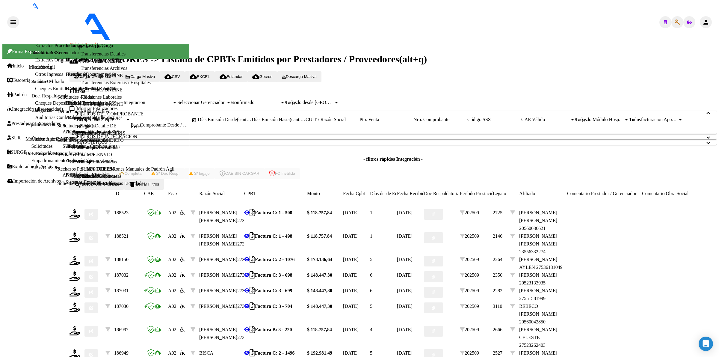
scroll to position [112, 0]
type input "4"
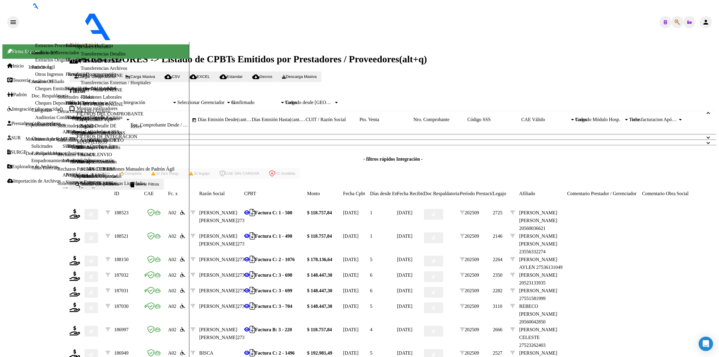
scroll to position [0, 0]
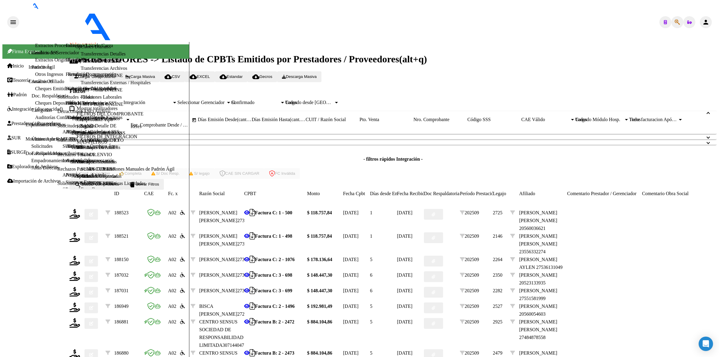
click at [164, 179] on button "delete Borrar Filtros" at bounding box center [144, 184] width 40 height 11
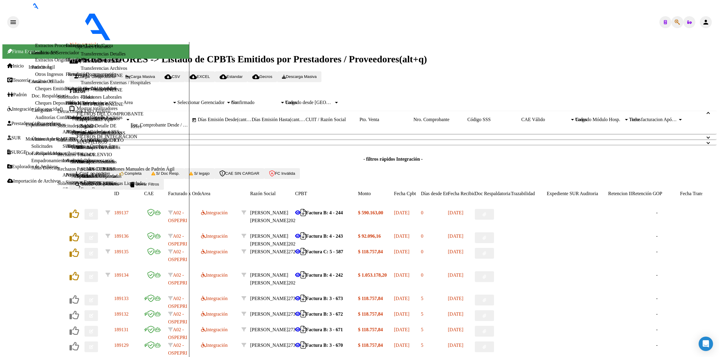
drag, startPoint x: 364, startPoint y: 125, endPoint x: 369, endPoint y: 126, distance: 5.6
click at [360, 122] on div "CUIT / Razón Social" at bounding box center [333, 119] width 54 height 5
click at [360, 122] on input "CUIT / Razón Social" at bounding box center [333, 119] width 54 height 5
paste input "27368359934"
type input "27368359934"
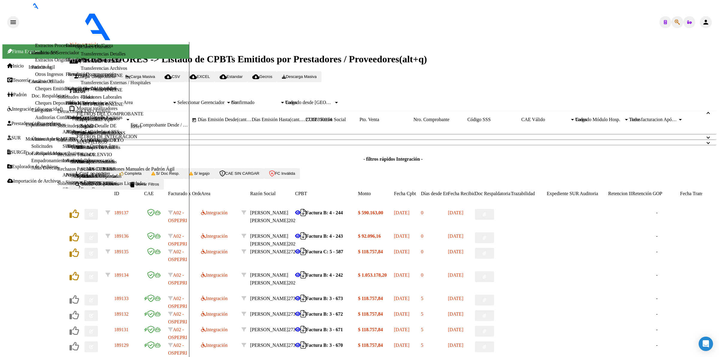
click at [124, 190] on button "search Buscar Comprobante" at bounding box center [97, 184] width 55 height 11
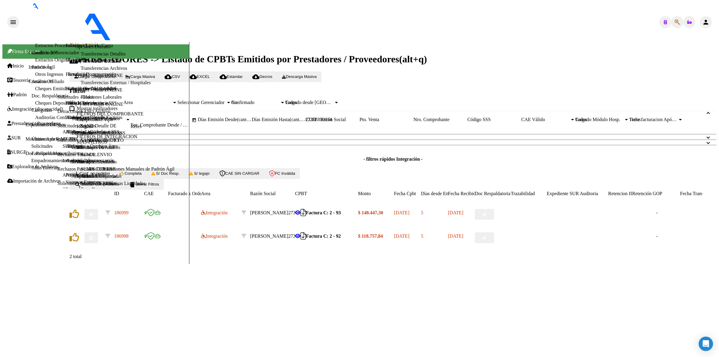
click at [97, 220] on button "button" at bounding box center [90, 214] width 13 height 11
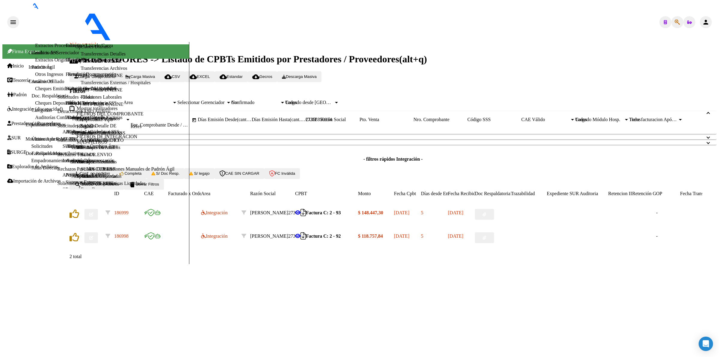
drag, startPoint x: 406, startPoint y: 99, endPoint x: 408, endPoint y: 107, distance: 8.4
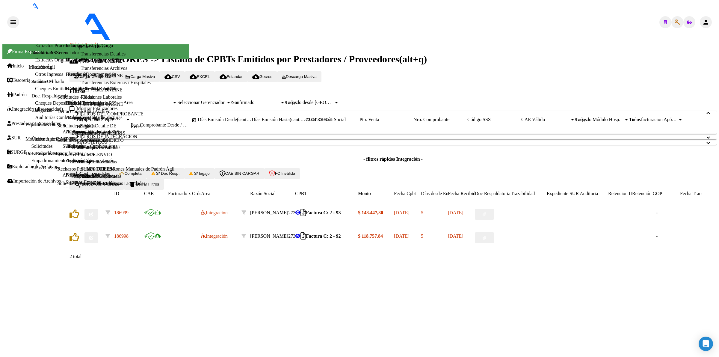
drag, startPoint x: 495, startPoint y: 102, endPoint x: 468, endPoint y: 134, distance: 41.9
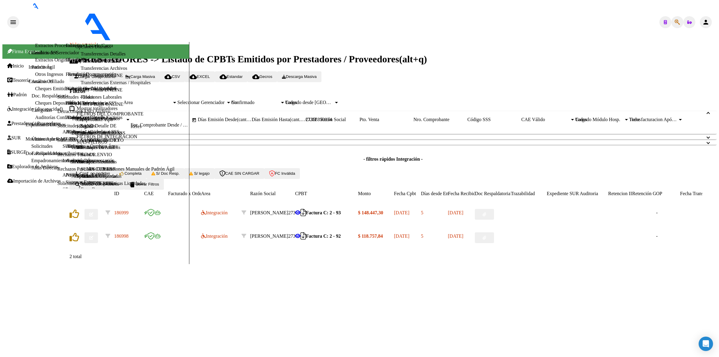
type textarea "Buen día estimada, debe enviar la planilla correctamente por favor. Dice agosto…"
type input "$ 0,00"
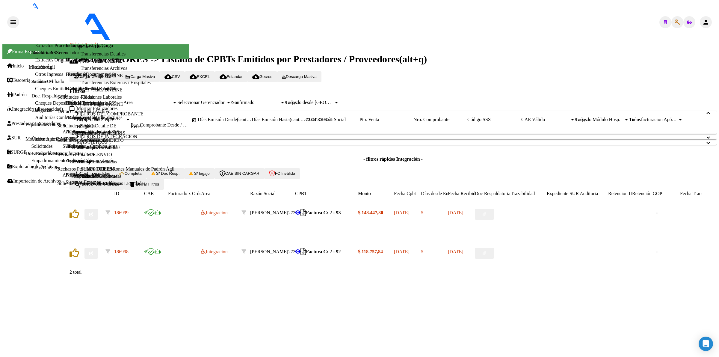
click at [98, 259] on button "button" at bounding box center [90, 253] width 13 height 11
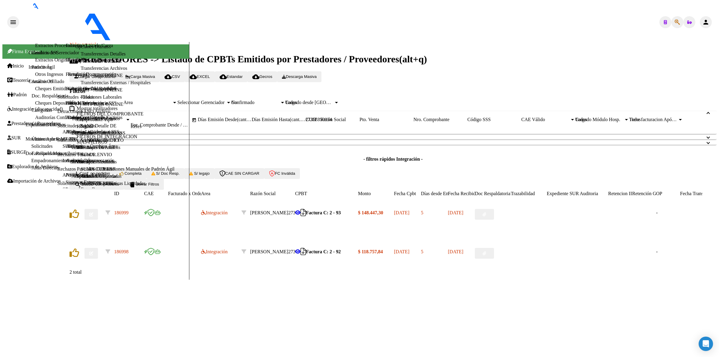
type input "$ 0,00"
click at [93, 216] on icon "button" at bounding box center [91, 214] width 4 height 4
drag, startPoint x: 496, startPoint y: 103, endPoint x: 505, endPoint y: 152, distance: 49.7
drag, startPoint x: 447, startPoint y: 136, endPoint x: 373, endPoint y: 91, distance: 86.0
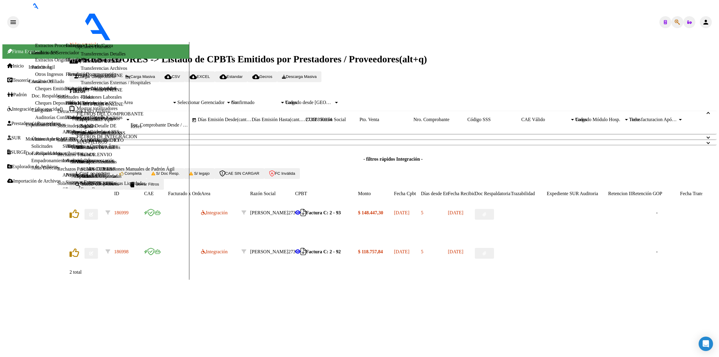
type input "$ 0,00"
click at [93, 255] on icon "button" at bounding box center [91, 253] width 4 height 4
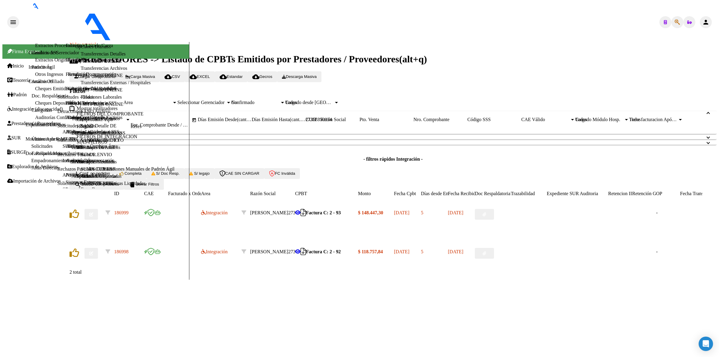
paste textarea "Buen día estimada, debe enviar la planilla correctamente por favor. Dice agosto…"
type textarea "Buen día estimada, debe enviar la planilla correctamente por favor. Dice agosto…"
type input "$ 0,00"
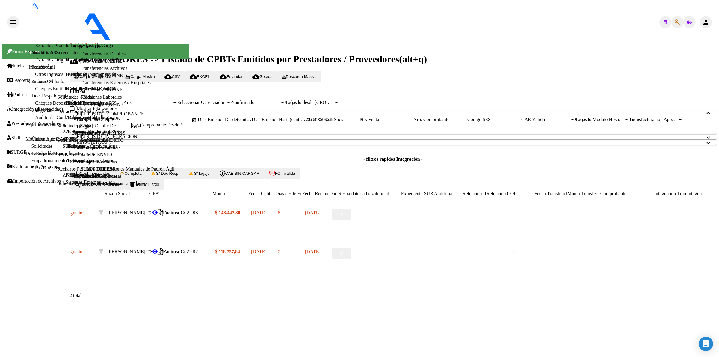
scroll to position [0, 146]
drag, startPoint x: 407, startPoint y: 127, endPoint x: 284, endPoint y: 124, distance: 122.9
click at [284, 124] on div "Comprobante Tipo Comprobante Tipo Fecha inicio – Fecha fin Fec. Comprobante Des…" at bounding box center [393, 123] width 633 height 13
paste input "27355994150"
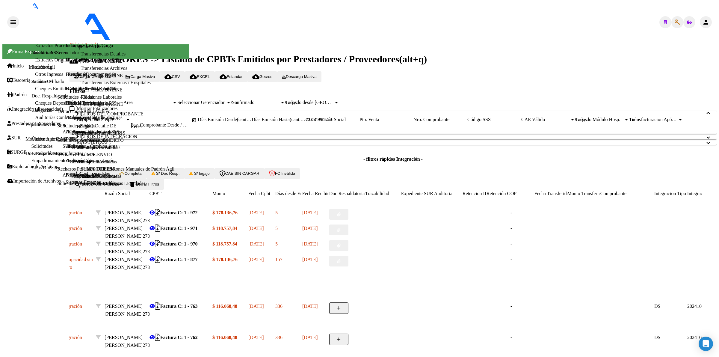
scroll to position [0, 0]
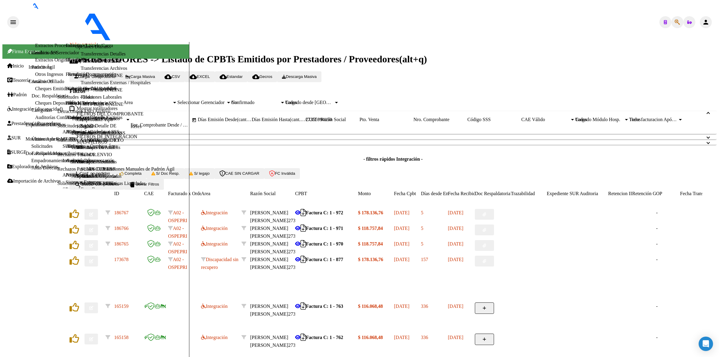
type input "27355994150"
drag, startPoint x: 402, startPoint y: 59, endPoint x: 309, endPoint y: 52, distance: 94.1
click at [306, 117] on div "Comprobante Tipo Comprobante Tipo Fecha inicio – Fecha fin Fec. Comprobante Des…" at bounding box center [393, 123] width 633 height 13
click at [66, 48] on link "Facturas - Listado/Carga" at bounding box center [89, 45] width 47 height 5
click at [360, 122] on div "27355994150 CUIT / Razón Social" at bounding box center [333, 119] width 54 height 5
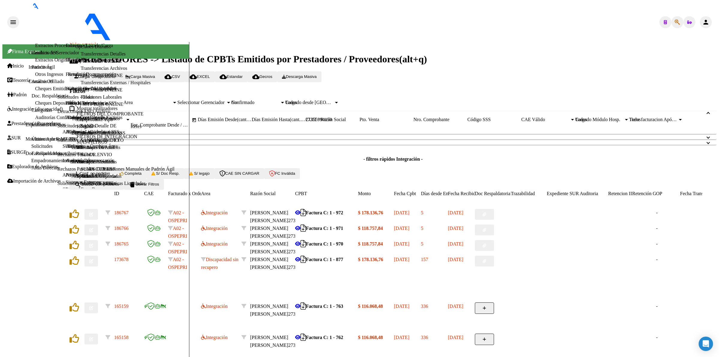
click at [360, 122] on input "27355994150" at bounding box center [333, 119] width 54 height 5
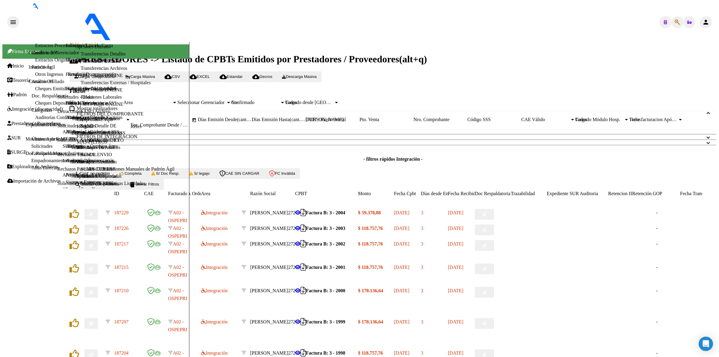
scroll to position [118, 0]
type input "aguirre"
click at [301, 210] on icon at bounding box center [297, 212] width 5 height 5
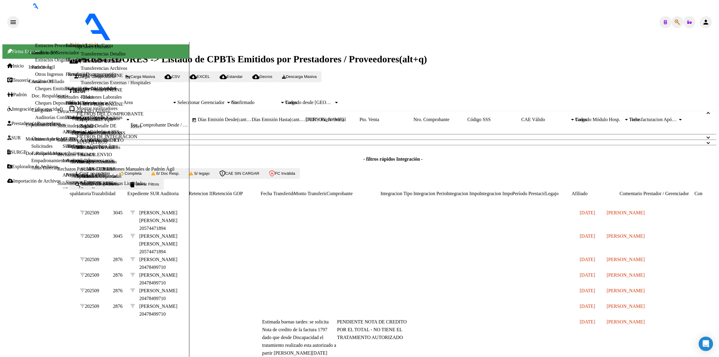
scroll to position [0, 0]
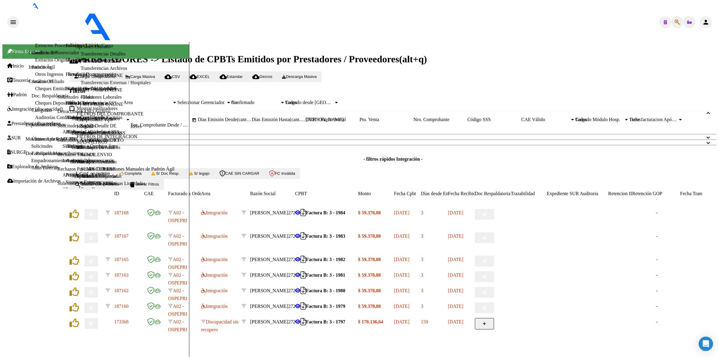
click at [556, 256] on datatable-body-cell at bounding box center [563, 264] width 33 height 16
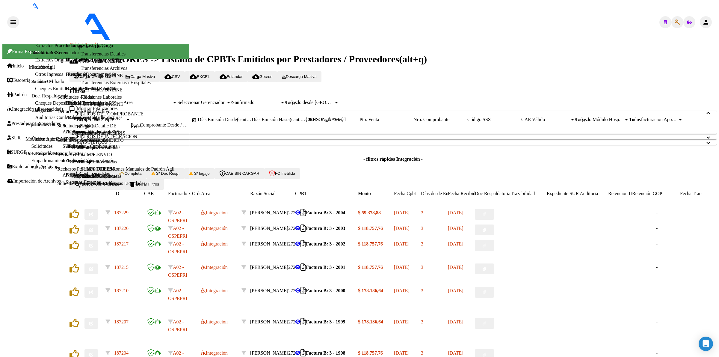
click at [98, 209] on button "button" at bounding box center [90, 214] width 13 height 11
click at [22, 106] on span "Integración (discapacidad)" at bounding box center [35, 108] width 56 height 5
click at [68, 105] on link "Pedido Integración a SSS" at bounding box center [92, 102] width 49 height 5
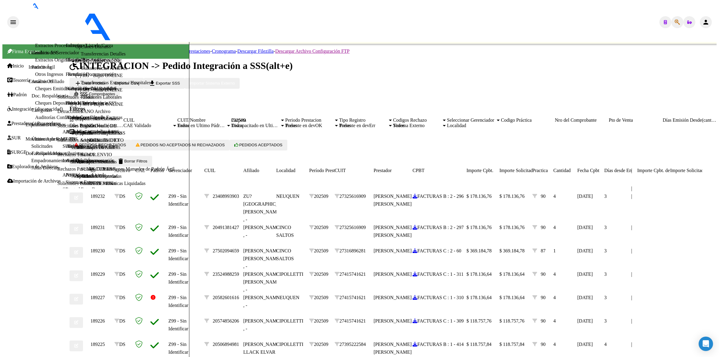
click at [231, 117] on input "CUIT/Nombre" at bounding box center [204, 119] width 54 height 5
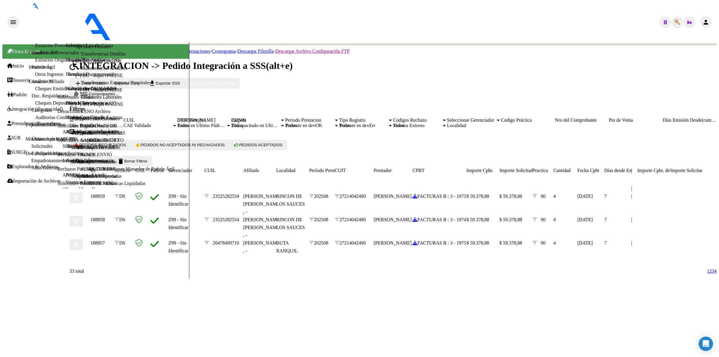
click at [246, 117] on span "202509" at bounding box center [238, 119] width 14 height 5
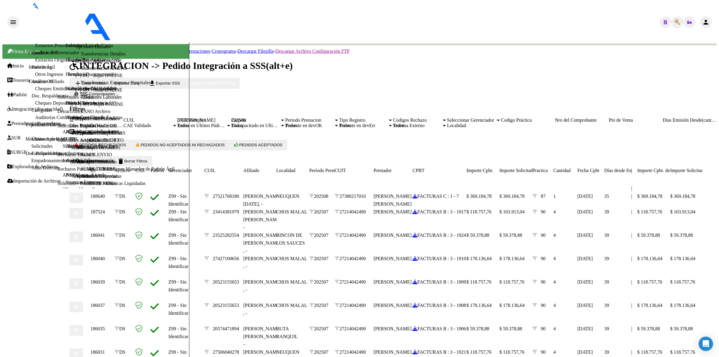
click at [108, 163] on span "search Buscar Pedido" at bounding box center [90, 161] width 33 height 4
click at [231, 117] on input "aguirre" at bounding box center [204, 119] width 54 height 5
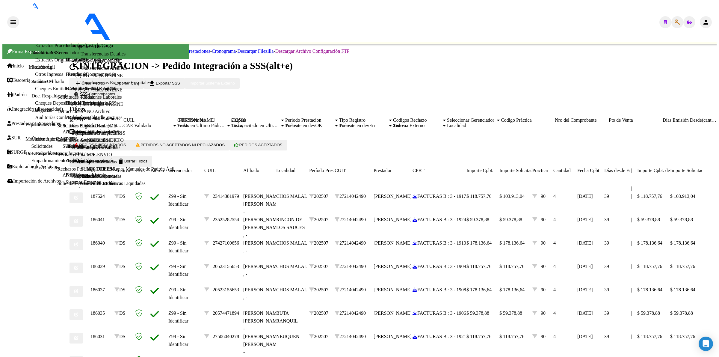
scroll to position [50, 0]
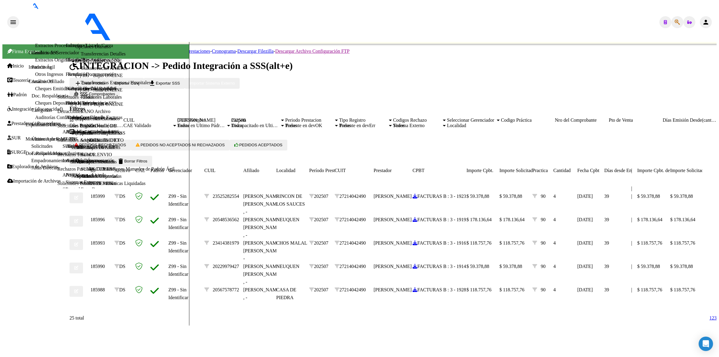
scroll to position [0, 0]
click at [246, 117] on span "202508" at bounding box center [238, 119] width 14 height 5
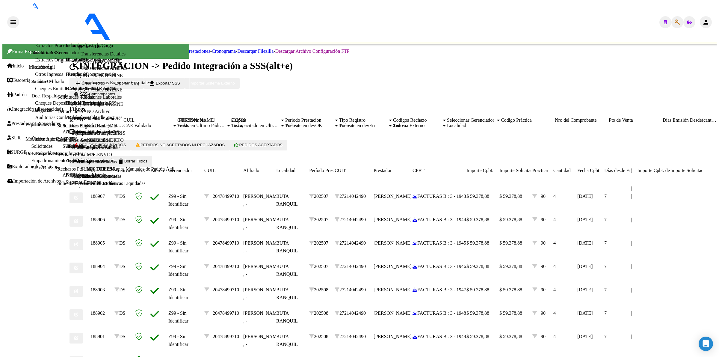
click at [108, 163] on span "search Buscar Pedido" at bounding box center [90, 161] width 33 height 4
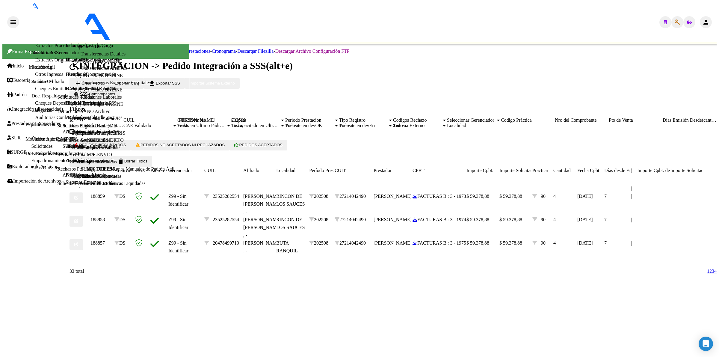
click at [707, 273] on icon "go to previous page" at bounding box center [707, 273] width 0 height 0
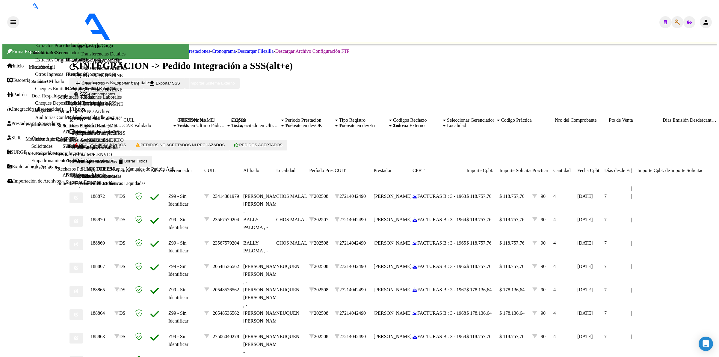
click at [147, 163] on span "delete Borrar Filtros" at bounding box center [132, 161] width 30 height 4
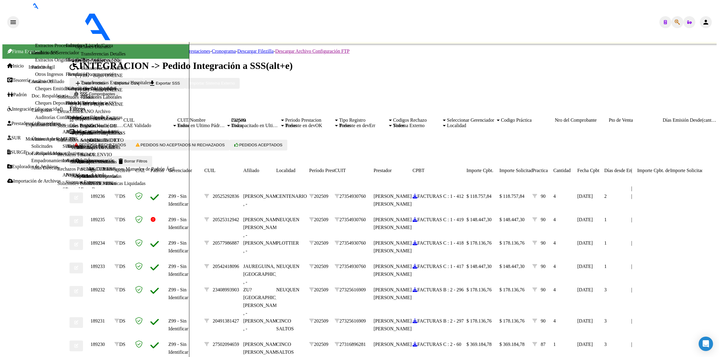
click at [30, 126] on span "Prestadores / Proveedores" at bounding box center [34, 123] width 54 height 5
click at [66, 48] on link "Facturas - Listado/Carga" at bounding box center [89, 45] width 47 height 5
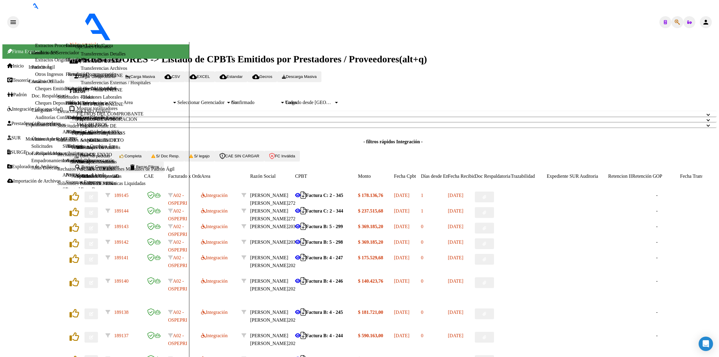
drag, startPoint x: 110, startPoint y: 111, endPoint x: 247, endPoint y: 116, distance: 136.4
click at [111, 111] on mat-panel-title "FILTROS DEL COMPROBANTE" at bounding box center [390, 113] width 626 height 5
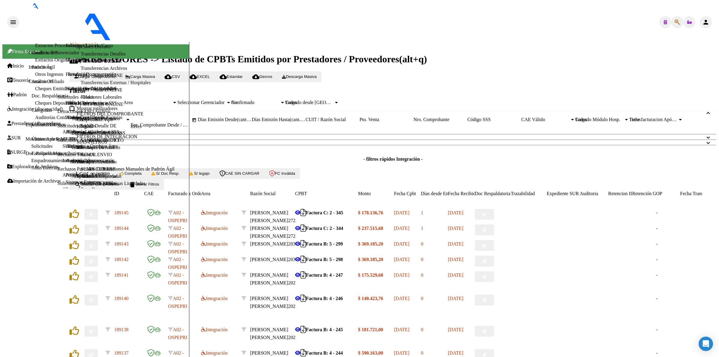
click at [360, 122] on input "CUIT / Razón Social" at bounding box center [333, 119] width 54 height 5
paste input "27355994150"
click at [86, 190] on button "search Buscar Comprobante" at bounding box center [97, 184] width 55 height 11
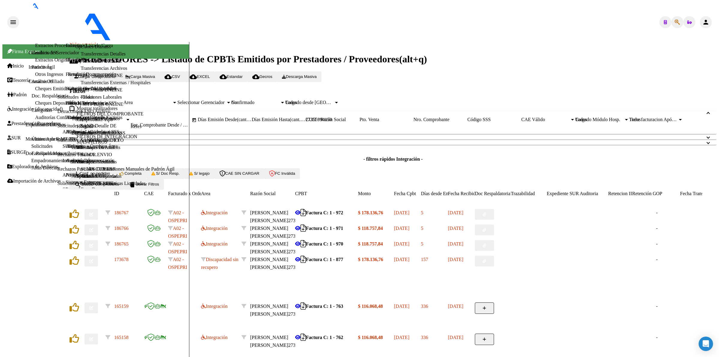
click at [93, 216] on icon "button" at bounding box center [91, 214] width 4 height 4
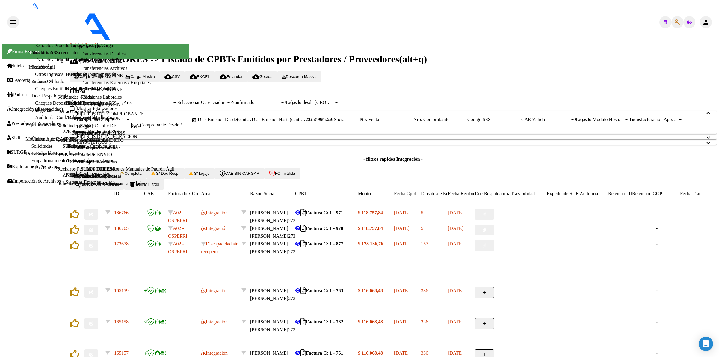
click at [98, 220] on button "button" at bounding box center [90, 214] width 13 height 11
drag, startPoint x: 209, startPoint y: 73, endPoint x: 210, endPoint y: 79, distance: 5.2
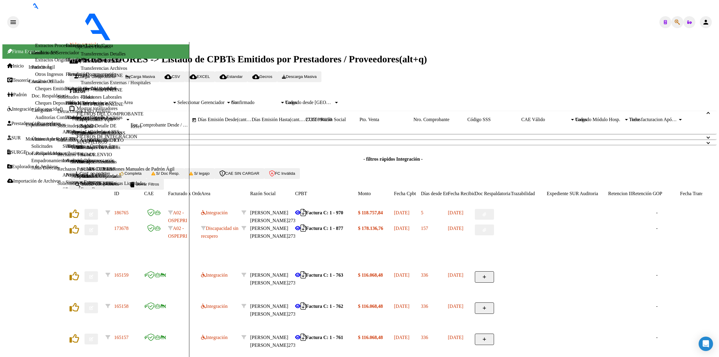
click at [98, 220] on button "button" at bounding box center [90, 214] width 13 height 11
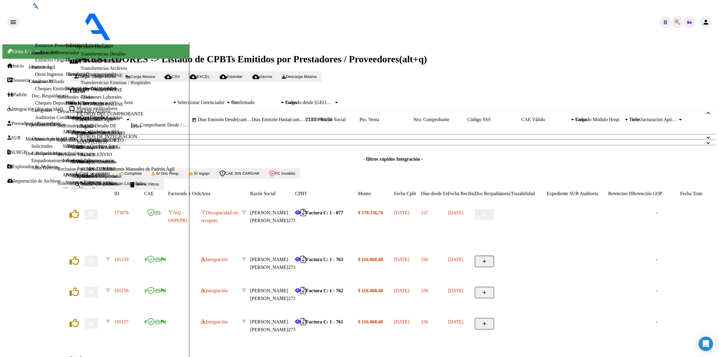
click at [110, 176] on span "Conf. no pedidas" at bounding box center [92, 173] width 36 height 4
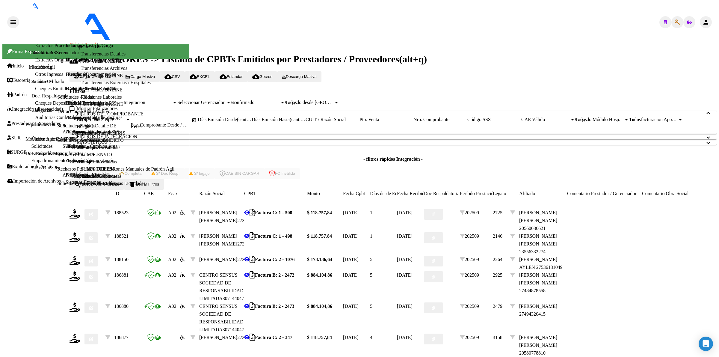
scroll to position [67, 0]
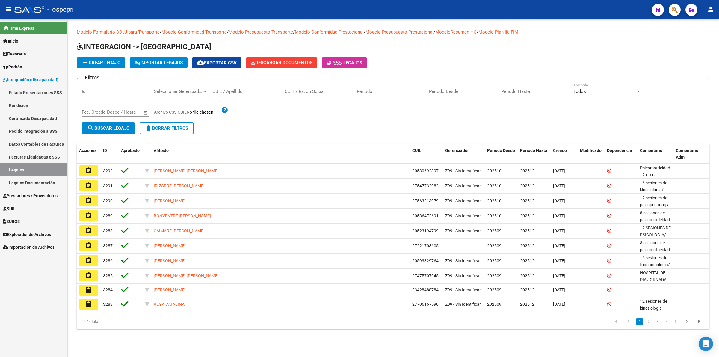
click at [251, 87] on div "CUIL / Apellido" at bounding box center [246, 89] width 68 height 13
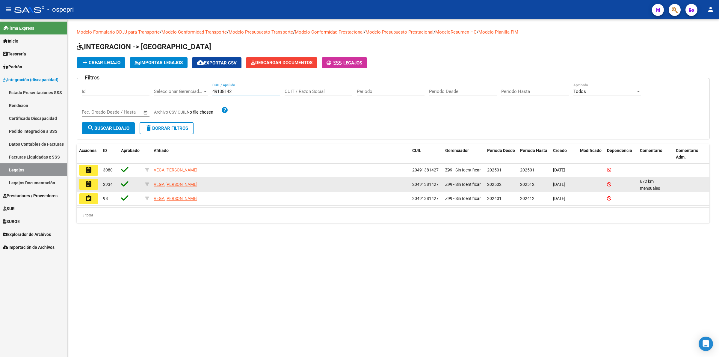
type input "49138142"
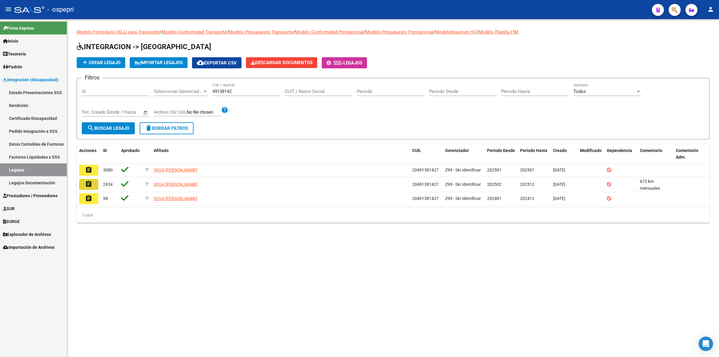
click at [89, 180] on mat-icon "assignment" at bounding box center [88, 183] width 7 height 7
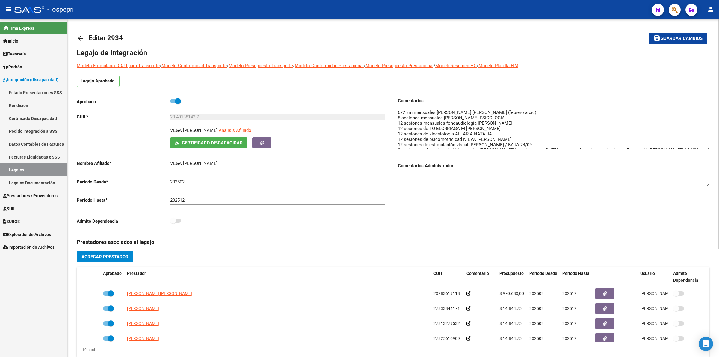
drag, startPoint x: 707, startPoint y: 118, endPoint x: 705, endPoint y: 146, distance: 28.0
click at [705, 146] on textarea at bounding box center [554, 129] width 312 height 40
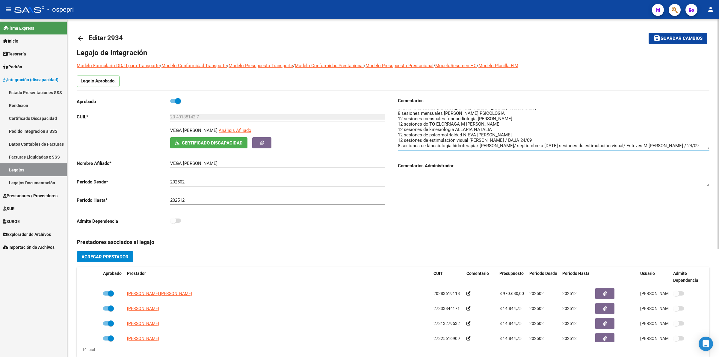
click at [83, 39] on mat-icon "arrow_back" at bounding box center [80, 38] width 7 height 7
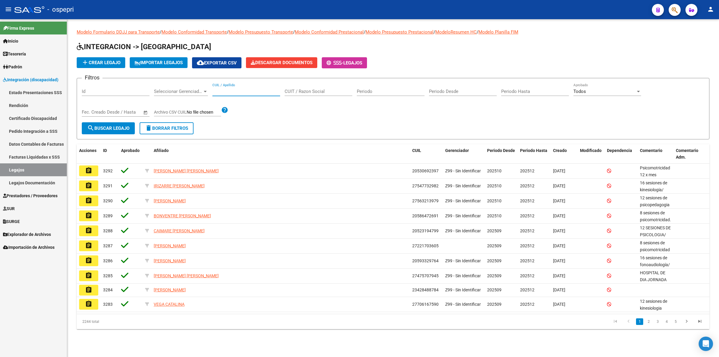
click at [239, 89] on input "CUIL / Apellido" at bounding box center [246, 91] width 68 height 5
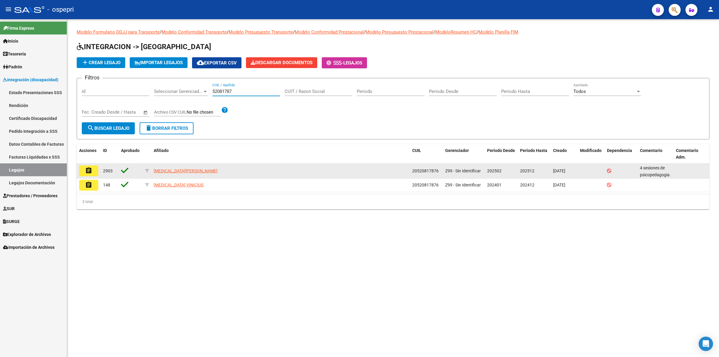
type input "52081787"
click at [94, 167] on button "assignment" at bounding box center [88, 170] width 19 height 11
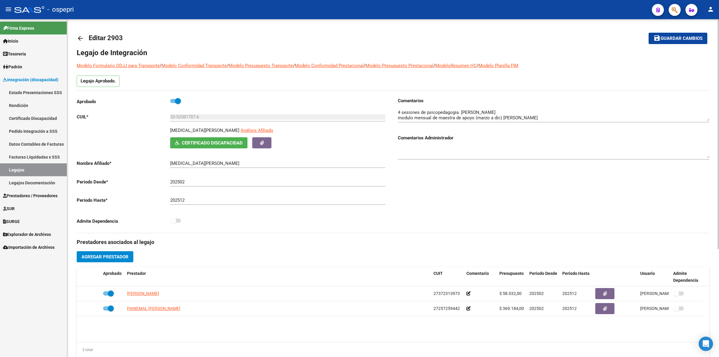
click at [79, 39] on mat-icon "arrow_back" at bounding box center [80, 38] width 7 height 7
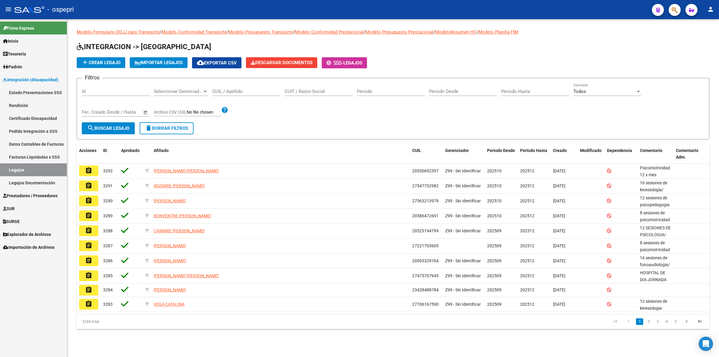
click at [234, 93] on div "CUIL / Apellido" at bounding box center [246, 89] width 68 height 13
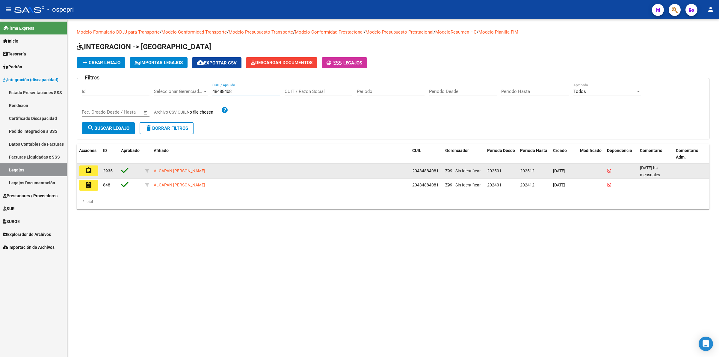
type input "48488408"
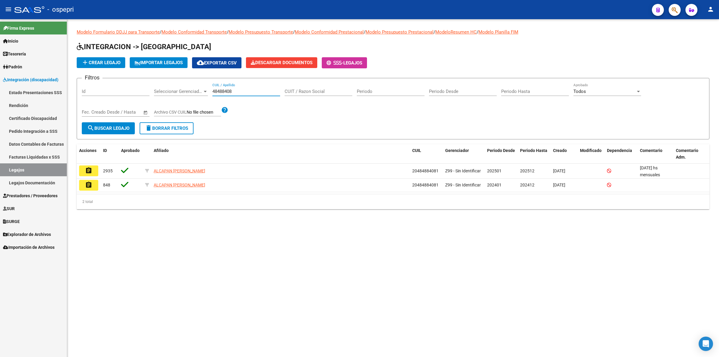
click at [94, 166] on button "assignment" at bounding box center [88, 170] width 19 height 11
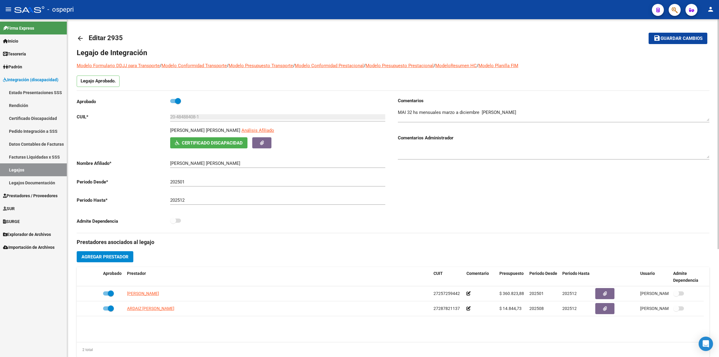
click at [82, 38] on mat-icon "arrow_back" at bounding box center [80, 38] width 7 height 7
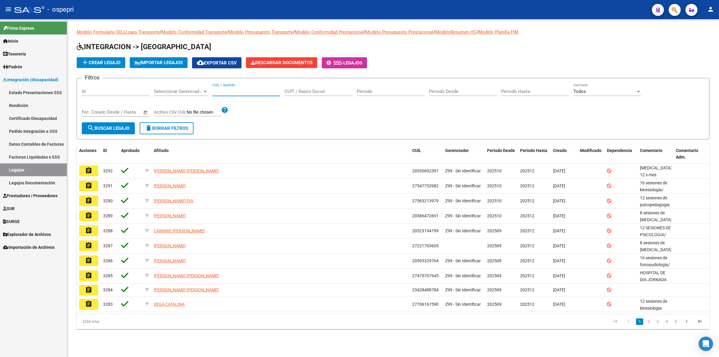
click at [262, 93] on input "CUIL / Apellido" at bounding box center [246, 91] width 68 height 5
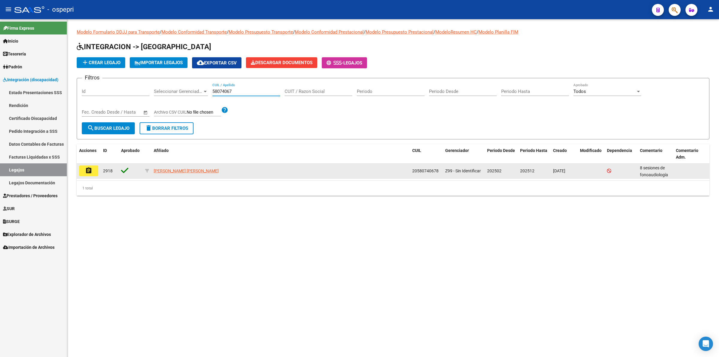
type input "58074067"
click at [84, 165] on button "assignment" at bounding box center [88, 170] width 19 height 11
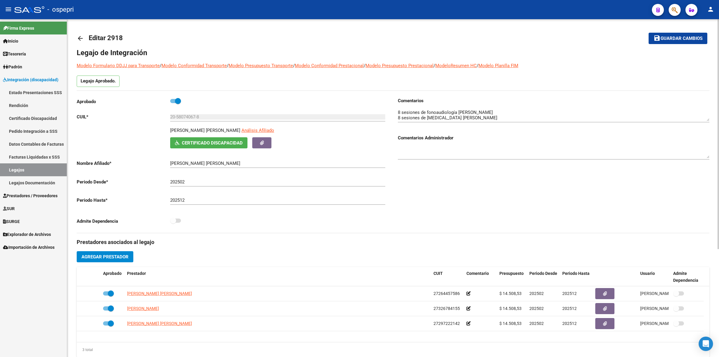
click at [82, 36] on mat-icon "arrow_back" at bounding box center [80, 38] width 7 height 7
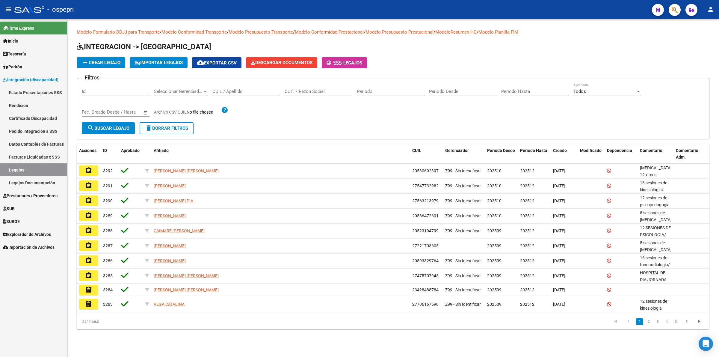
click at [246, 89] on input "CUIL / Apellido" at bounding box center [246, 91] width 68 height 5
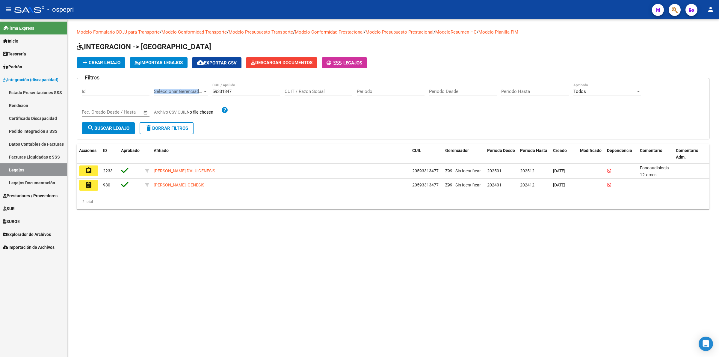
drag, startPoint x: 246, startPoint y: 87, endPoint x: 225, endPoint y: 92, distance: 22.0
click at [207, 88] on div "Filtros Id Seleccionar Gerenciador Seleccionar Gerenciador 59331347 CUIL / Apel…" at bounding box center [393, 102] width 623 height 39
drag, startPoint x: 236, startPoint y: 92, endPoint x: 93, endPoint y: 52, distance: 148.1
click at [93, 54] on app-list-header "INTEGRACION -> Legajos add Crear Legajo IMPORTAR LEGAJOS cloud_download Exporta…" at bounding box center [393, 90] width 633 height 97
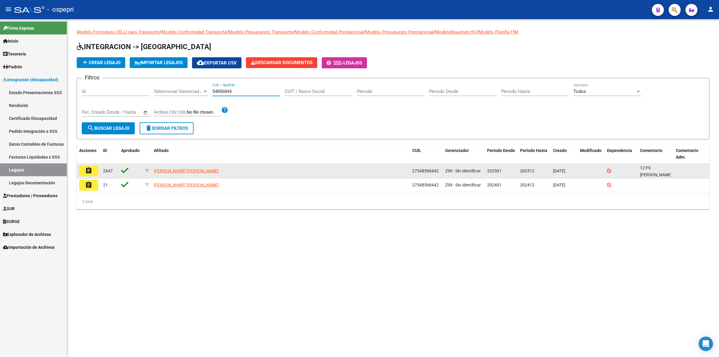
type input "54856844"
click at [94, 170] on button "assignment" at bounding box center [88, 170] width 19 height 11
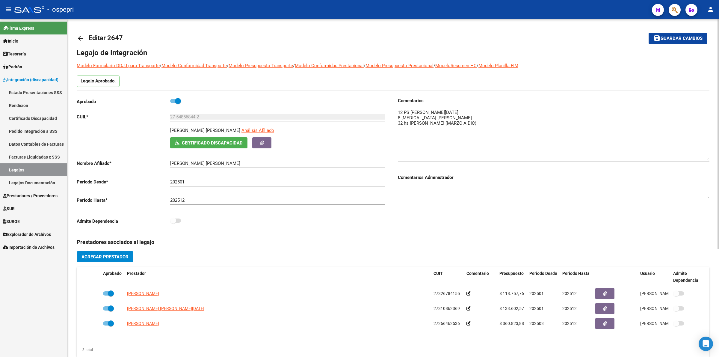
drag, startPoint x: 707, startPoint y: 119, endPoint x: 573, endPoint y: 69, distance: 143.3
click at [706, 157] on textarea at bounding box center [554, 135] width 312 height 52
click at [80, 41] on mat-icon "arrow_back" at bounding box center [80, 38] width 7 height 7
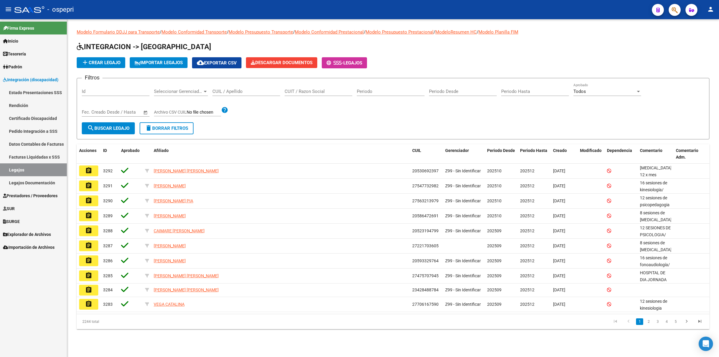
click at [230, 89] on input "CUIL / Apellido" at bounding box center [246, 91] width 68 height 5
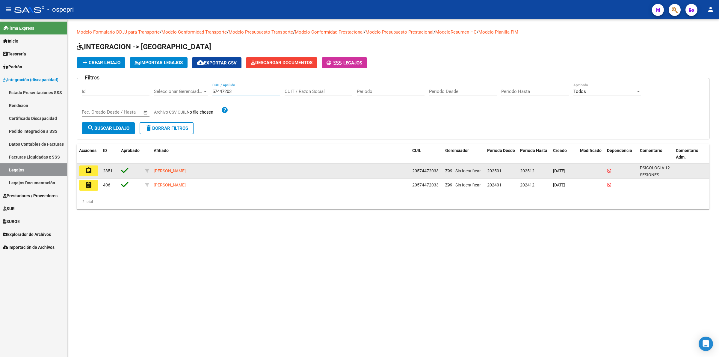
type input "57447203"
click at [90, 174] on button "assignment" at bounding box center [88, 170] width 19 height 11
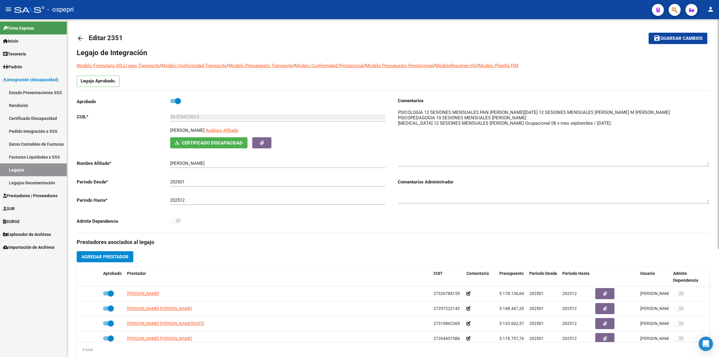
drag, startPoint x: 707, startPoint y: 120, endPoint x: 717, endPoint y: 164, distance: 45.0
click at [717, 164] on div "arrow_back Editar 2351 save Guardar cambios Legajo de Integración Modelo Formul…" at bounding box center [393, 267] width 652 height 496
click at [79, 39] on mat-icon "arrow_back" at bounding box center [80, 38] width 7 height 7
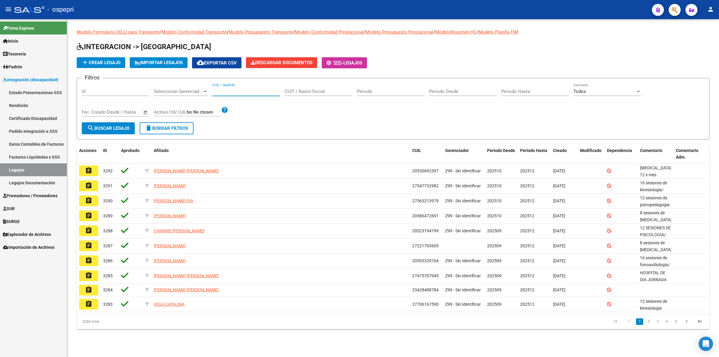
click at [226, 91] on input "CUIL / Apellido" at bounding box center [246, 91] width 68 height 5
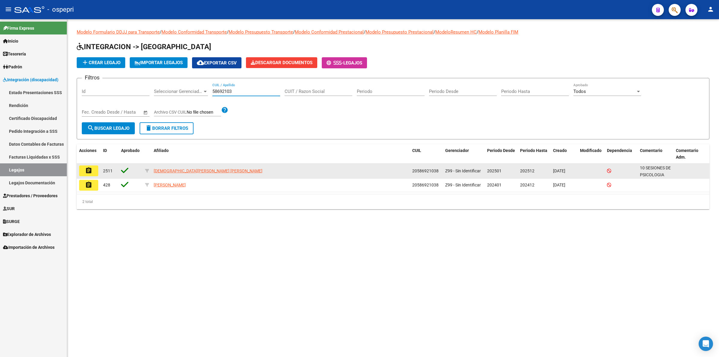
type input "58692103"
click at [92, 168] on button "assignment" at bounding box center [88, 170] width 19 height 11
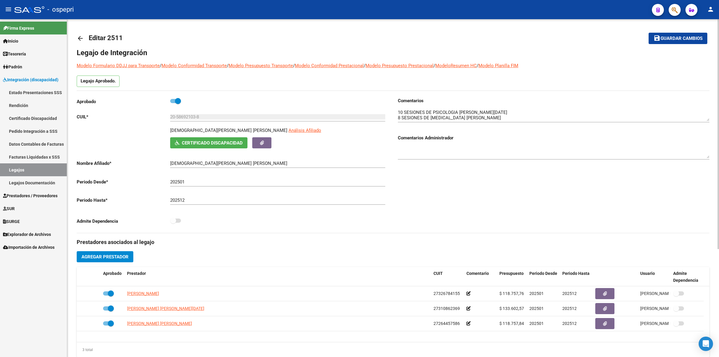
click at [84, 39] on link "arrow_back" at bounding box center [83, 38] width 12 height 14
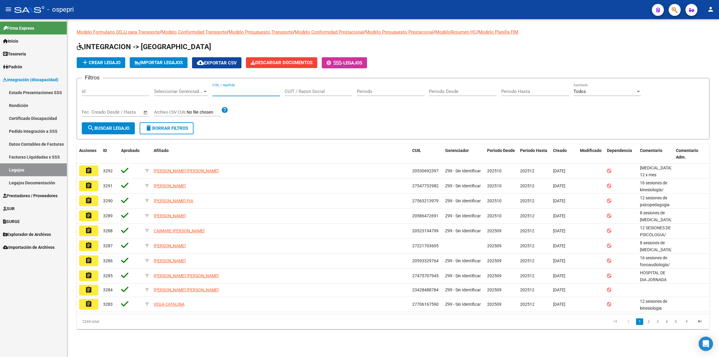
click at [234, 89] on input "CUIL / Apellido" at bounding box center [246, 91] width 68 height 5
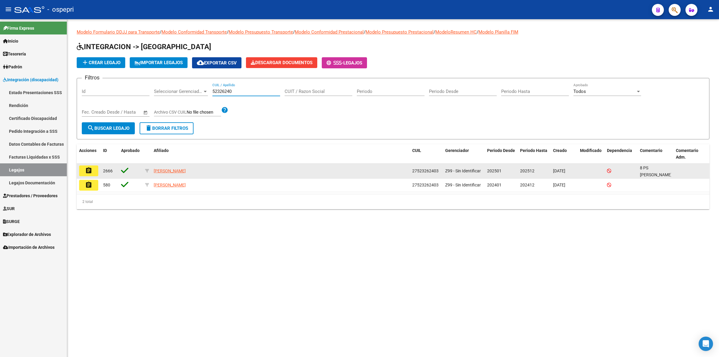
type input "52326240"
click at [92, 165] on datatable-body-cell "assignment" at bounding box center [89, 171] width 24 height 15
click at [92, 165] on button "assignment" at bounding box center [88, 170] width 19 height 11
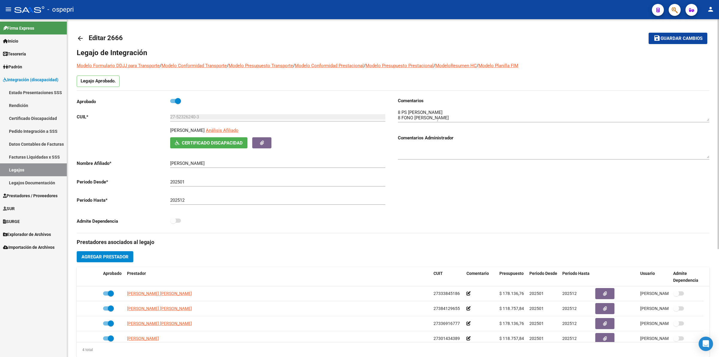
click at [83, 35] on mat-icon "arrow_back" at bounding box center [80, 38] width 7 height 7
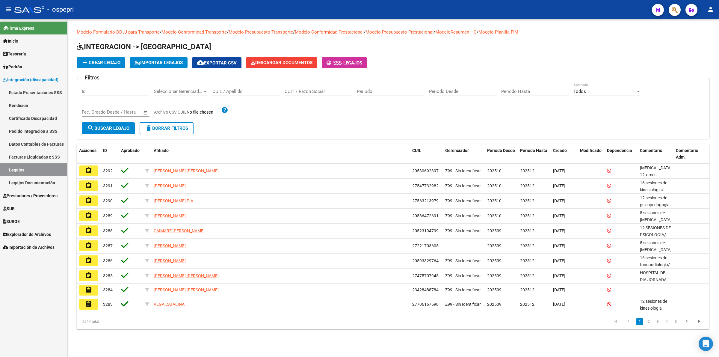
click at [231, 89] on input "CUIL / Apellido" at bounding box center [246, 91] width 68 height 5
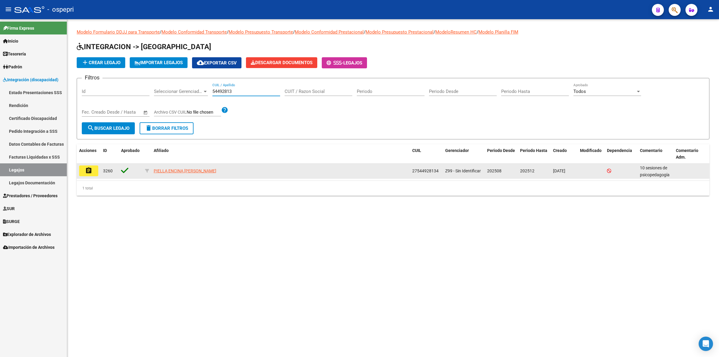
type input "54492813"
click at [90, 168] on mat-icon "assignment" at bounding box center [88, 170] width 7 height 7
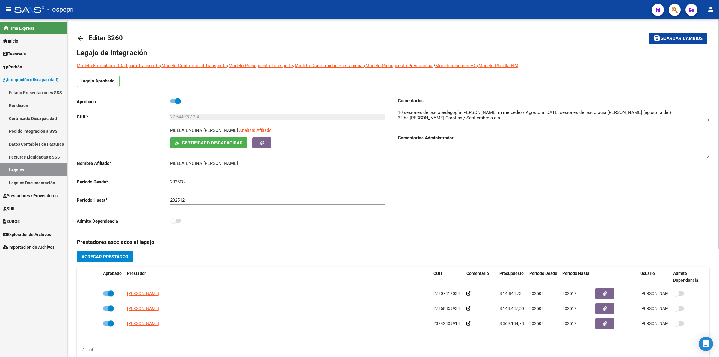
click at [82, 37] on mat-icon "arrow_back" at bounding box center [80, 38] width 7 height 7
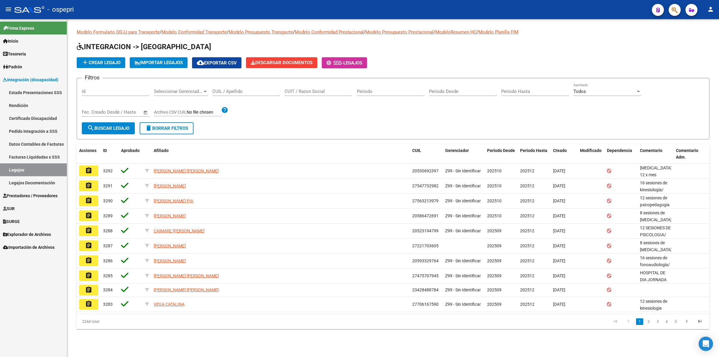
drag, startPoint x: 242, startPoint y: 93, endPoint x: 245, endPoint y: 87, distance: 7.1
click at [245, 88] on div "CUIL / Apellido" at bounding box center [246, 89] width 68 height 13
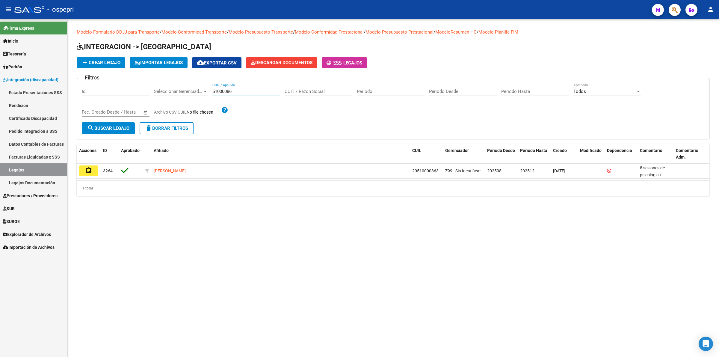
type input "51000086"
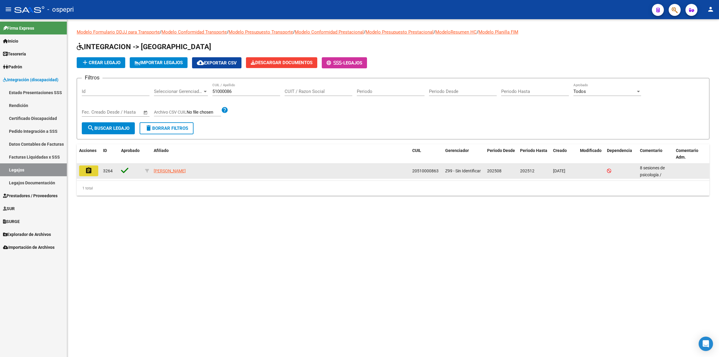
click at [95, 168] on button "assignment" at bounding box center [88, 170] width 19 height 11
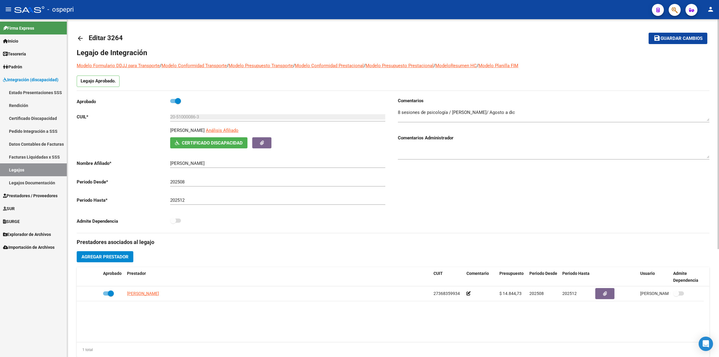
click at [79, 37] on mat-icon "arrow_back" at bounding box center [80, 38] width 7 height 7
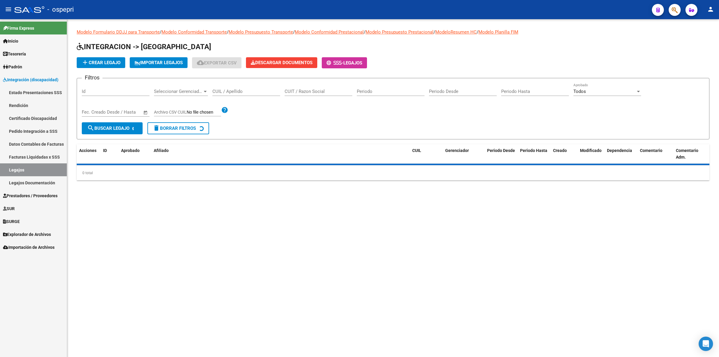
click at [239, 93] on div "CUIL / Apellido" at bounding box center [246, 89] width 68 height 13
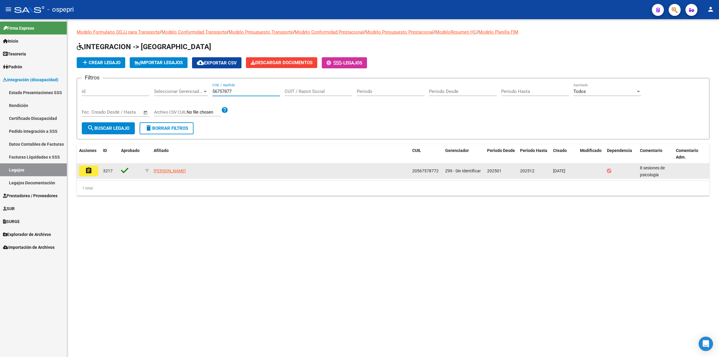
type input "56757877"
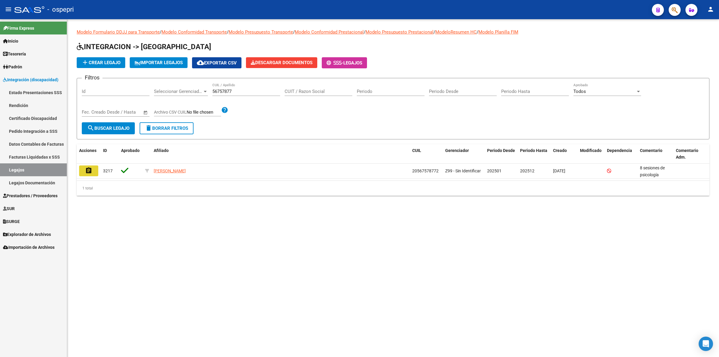
drag, startPoint x: 93, startPoint y: 174, endPoint x: 102, endPoint y: 172, distance: 9.5
click at [93, 173] on button "assignment" at bounding box center [88, 170] width 19 height 11
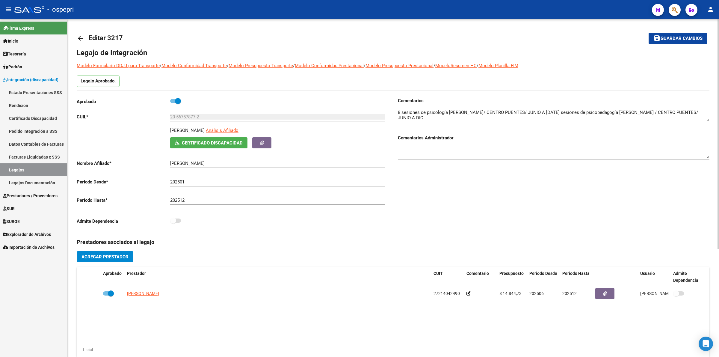
click at [82, 40] on mat-icon "arrow_back" at bounding box center [80, 38] width 7 height 7
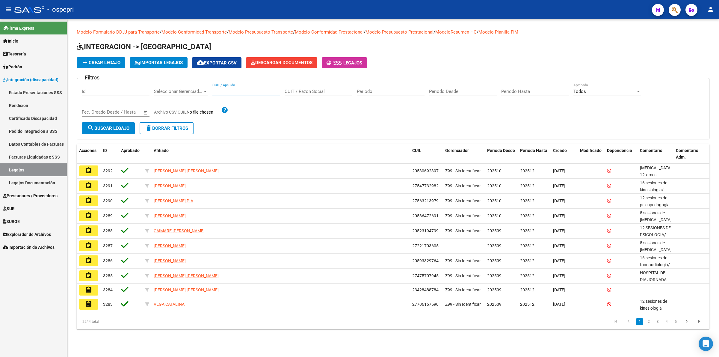
click at [239, 92] on input "CUIL / Apellido" at bounding box center [246, 91] width 68 height 5
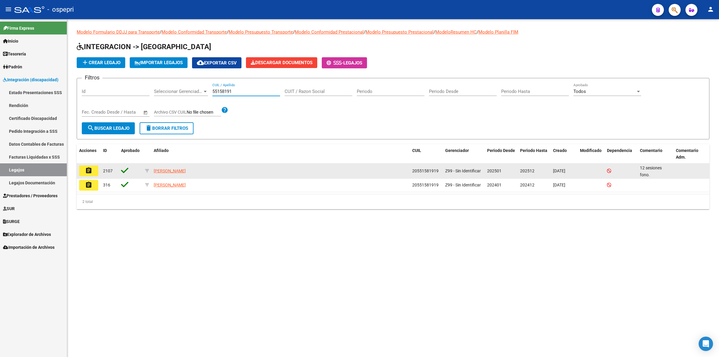
type input "55158191"
click at [96, 171] on button "assignment" at bounding box center [88, 170] width 19 height 11
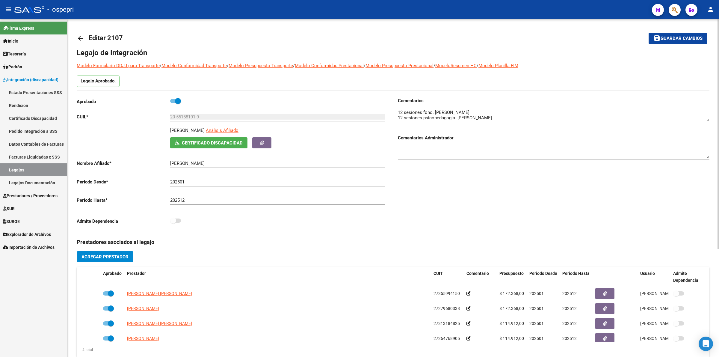
click at [80, 42] on link "arrow_back" at bounding box center [83, 38] width 12 height 14
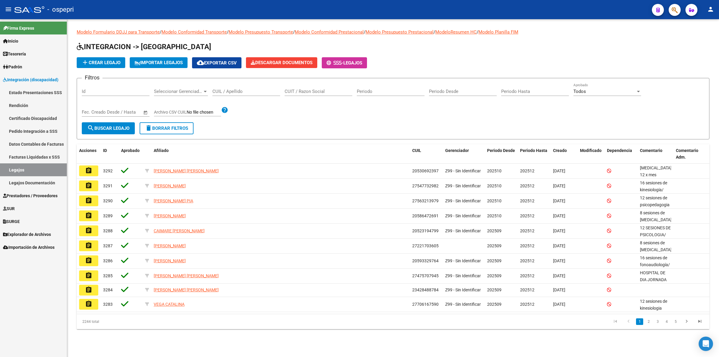
click at [256, 90] on input "CUIL / Apellido" at bounding box center [246, 91] width 68 height 5
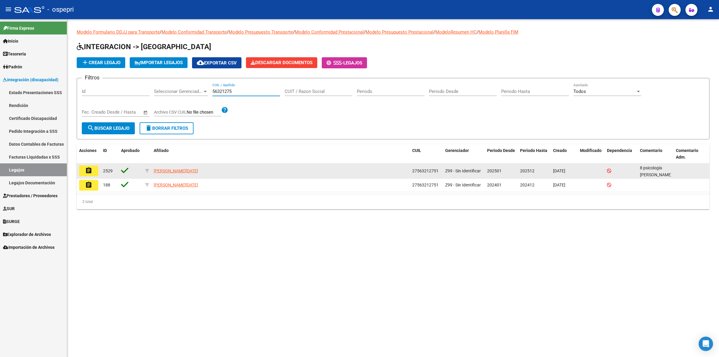
type input "56321275"
click at [93, 170] on button "assignment" at bounding box center [88, 170] width 19 height 11
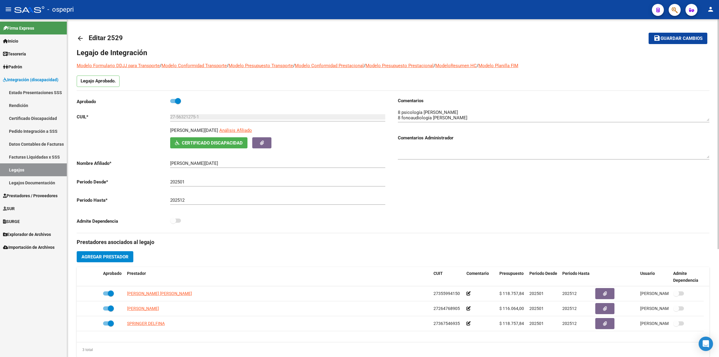
click at [80, 32] on link "arrow_back" at bounding box center [83, 38] width 12 height 14
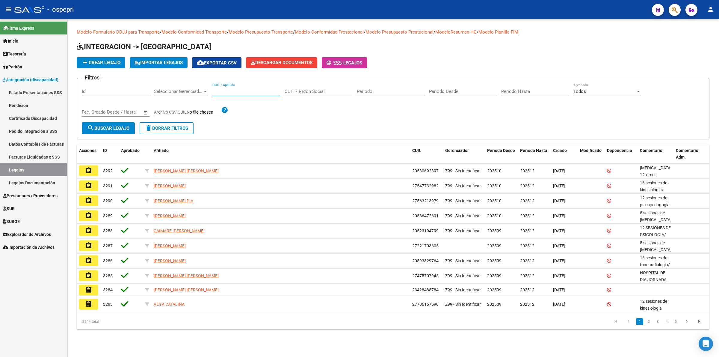
click at [241, 89] on input "CUIL / Apellido" at bounding box center [246, 91] width 68 height 5
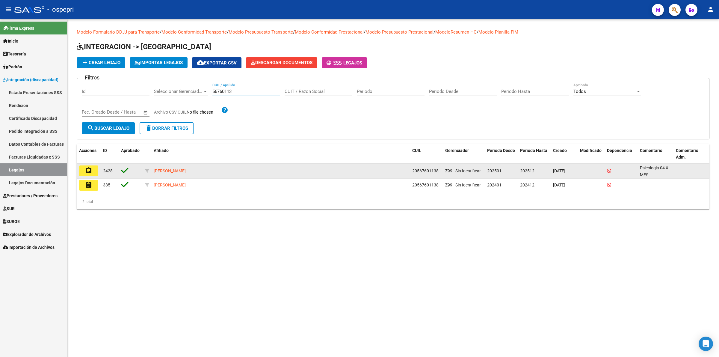
type input "56760113"
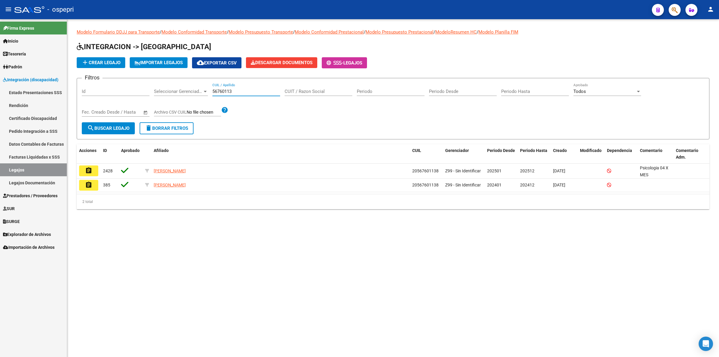
click at [85, 168] on mat-icon "assignment" at bounding box center [88, 170] width 7 height 7
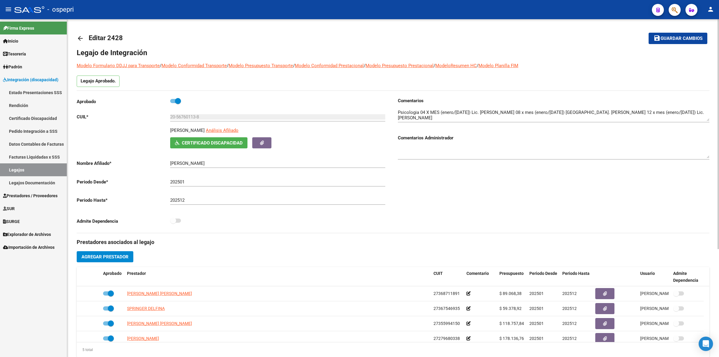
click at [82, 43] on link "arrow_back" at bounding box center [83, 38] width 12 height 14
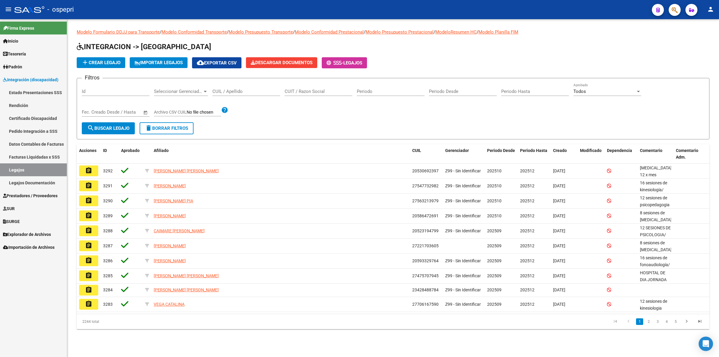
click at [249, 94] on div "CUIL / Apellido" at bounding box center [246, 89] width 68 height 13
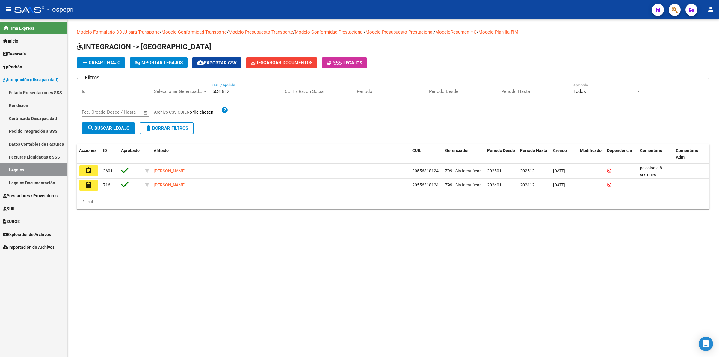
click at [215, 93] on input "5631812" at bounding box center [246, 91] width 68 height 5
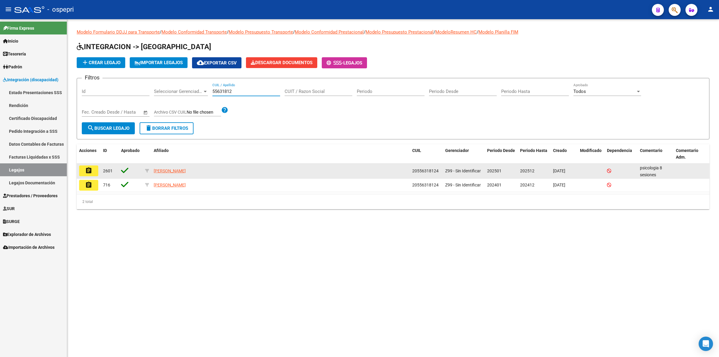
type input "55631812"
click at [90, 173] on mat-icon "assignment" at bounding box center [88, 170] width 7 height 7
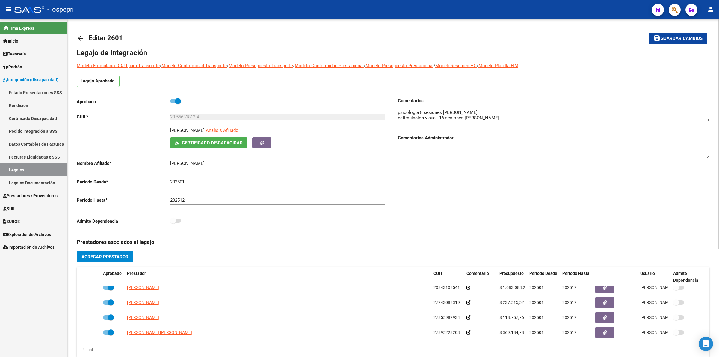
click at [84, 38] on link "arrow_back" at bounding box center [83, 38] width 12 height 14
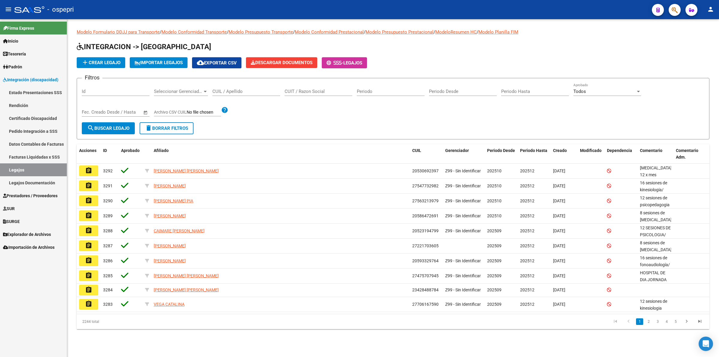
click at [227, 93] on input "CUIL / Apellido" at bounding box center [246, 91] width 68 height 5
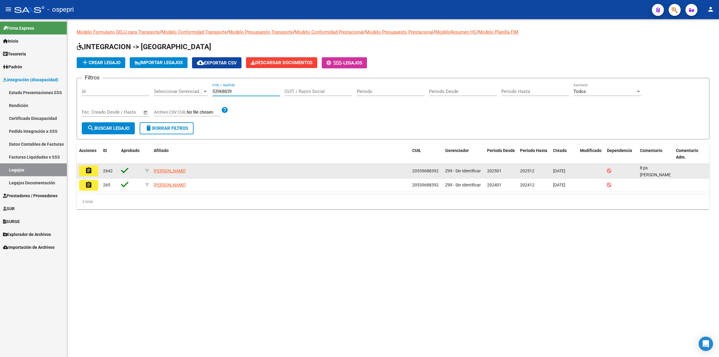
type input "53968839"
click at [92, 172] on button "assignment" at bounding box center [88, 170] width 19 height 11
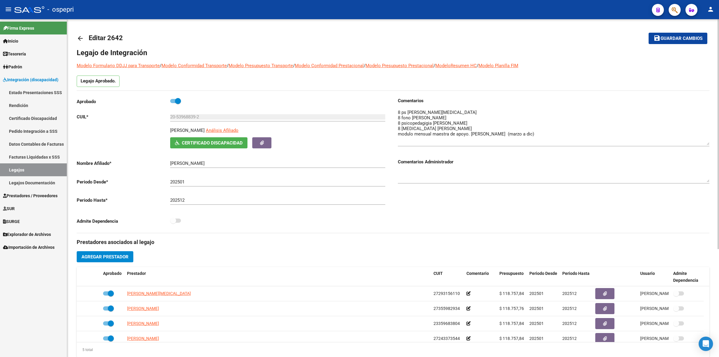
drag, startPoint x: 707, startPoint y: 118, endPoint x: 707, endPoint y: 142, distance: 24.0
click at [707, 142] on textarea at bounding box center [554, 127] width 312 height 36
click at [82, 40] on mat-icon "arrow_back" at bounding box center [80, 38] width 7 height 7
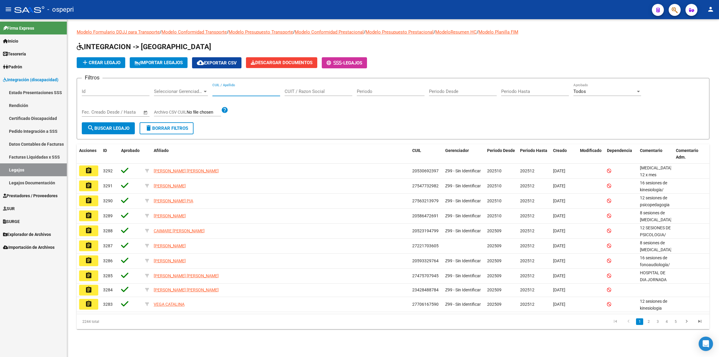
click at [229, 92] on input "CUIL / Apellido" at bounding box center [246, 91] width 68 height 5
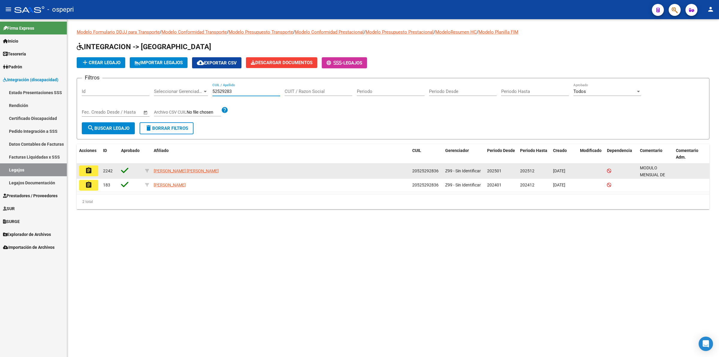
type input "52529283"
click at [89, 167] on mat-icon "assignment" at bounding box center [88, 170] width 7 height 7
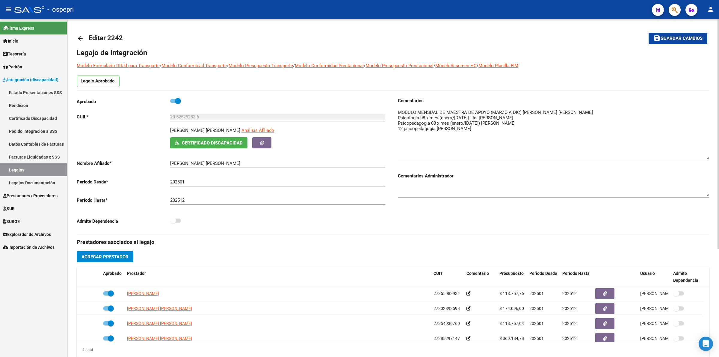
drag, startPoint x: 707, startPoint y: 117, endPoint x: 514, endPoint y: 137, distance: 194.2
click at [708, 155] on textarea at bounding box center [554, 134] width 312 height 50
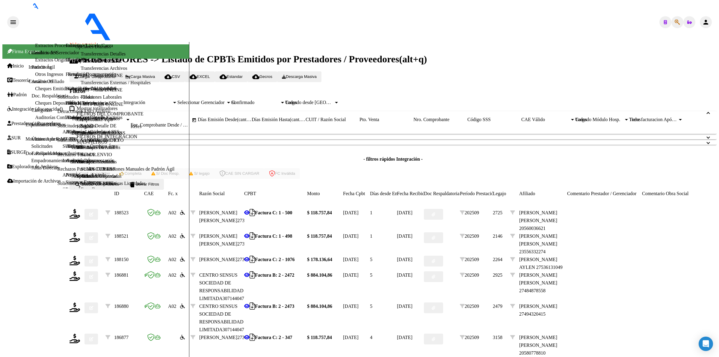
scroll to position [105, 0]
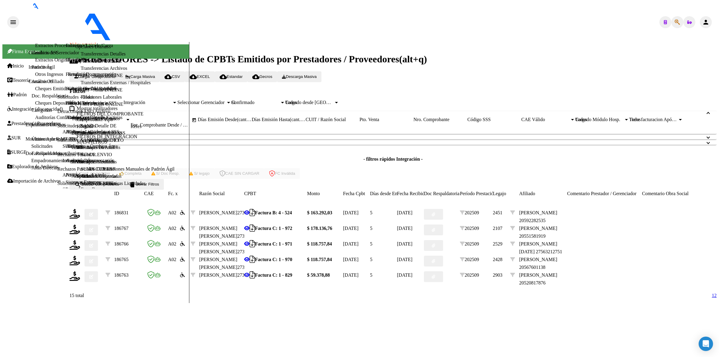
scroll to position [43, 0]
click at [80, 234] on icon at bounding box center [75, 229] width 11 height 10
type input "202509"
type input "$ 178.136,76"
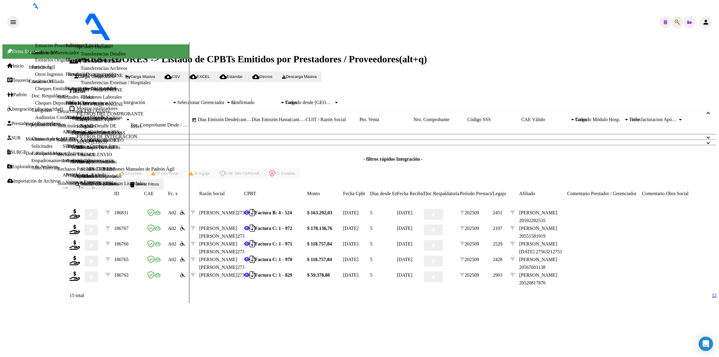
type input "ARG02000551581912016080520210805NQN249"
type input "[DATE]"
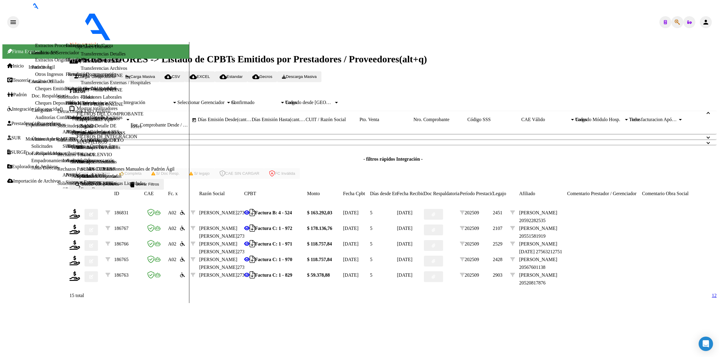
drag, startPoint x: 314, startPoint y: 277, endPoint x: 317, endPoint y: 272, distance: 5.9
type input "1"
type input "4"
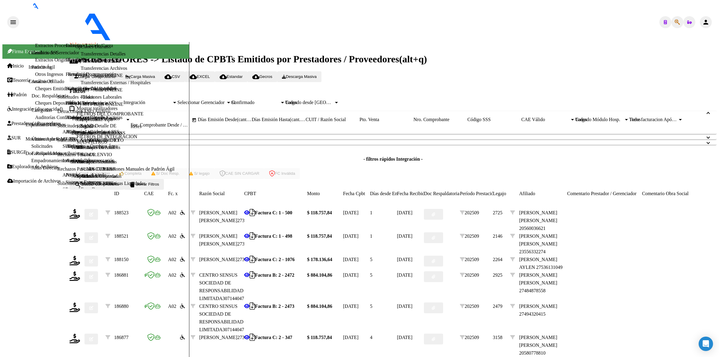
scroll to position [118, 0]
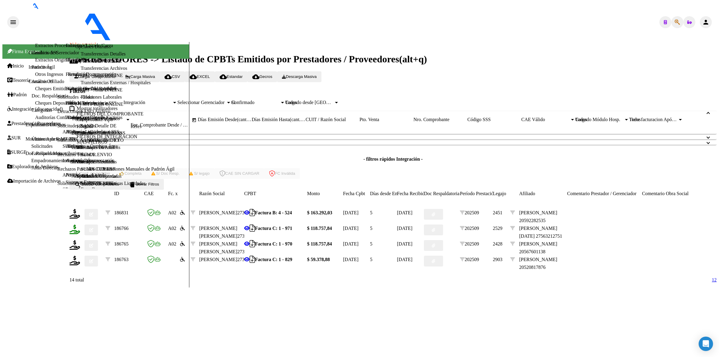
click at [80, 234] on icon at bounding box center [75, 229] width 11 height 10
type input "202509"
type input "$ 118.757,84"
type input "27563212751"
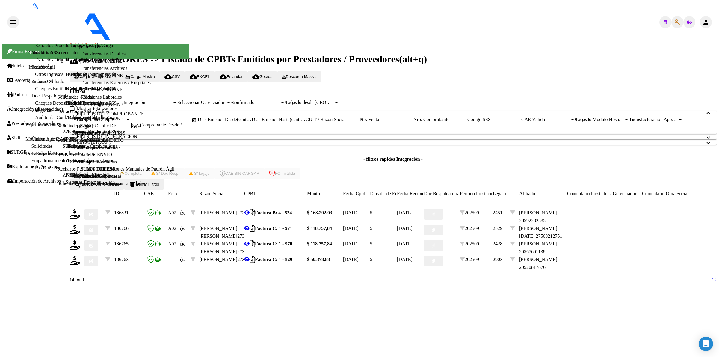
type input "[DATE]"
drag, startPoint x: 303, startPoint y: 186, endPoint x: 304, endPoint y: 189, distance: 3.2
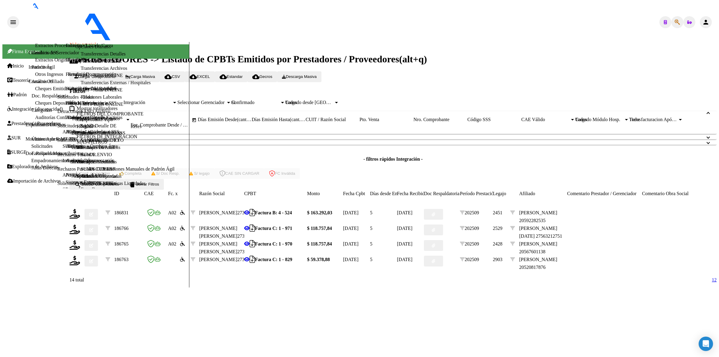
type input "4"
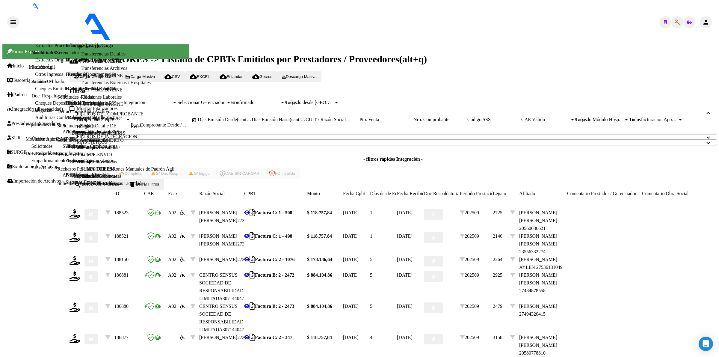
scroll to position [118, 0]
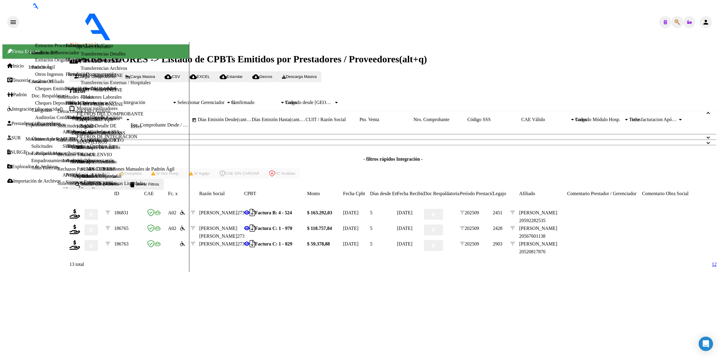
scroll to position [13, 0]
click at [80, 234] on icon at bounding box center [75, 229] width 11 height 10
type input "202509"
type input "$ 118.757,84"
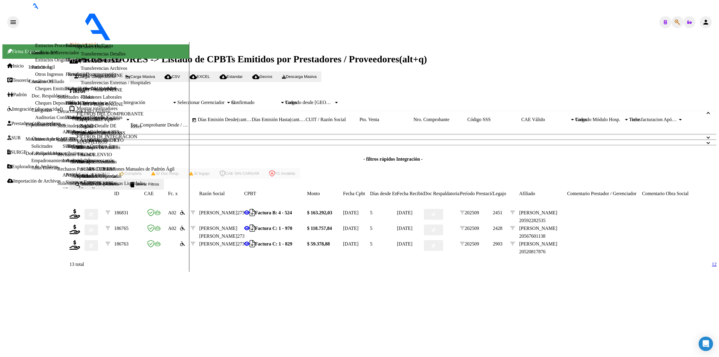
type input "20567601138"
type input "[DATE]"
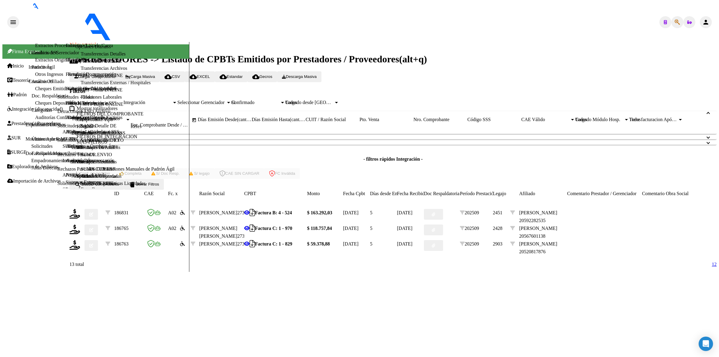
type input "4"
drag, startPoint x: 317, startPoint y: 294, endPoint x: 317, endPoint y: 300, distance: 5.4
drag, startPoint x: 317, startPoint y: 300, endPoint x: 322, endPoint y: 303, distance: 5.8
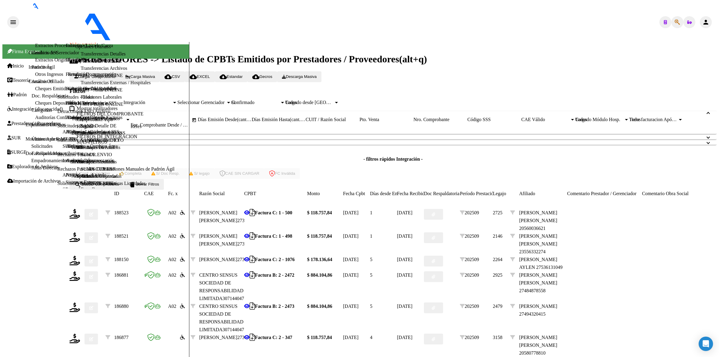
click at [159, 186] on span "delete Borrar Filtros" at bounding box center [144, 184] width 30 height 4
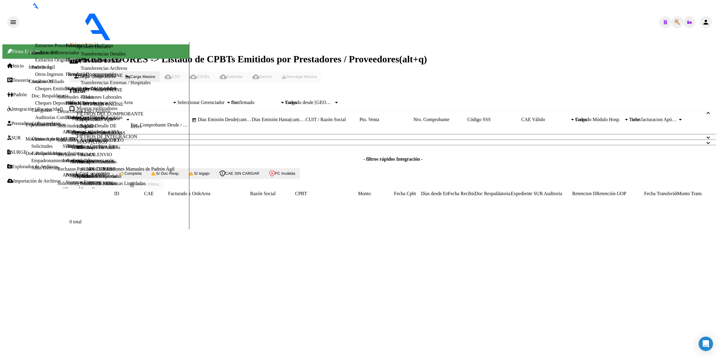
scroll to position [0, 0]
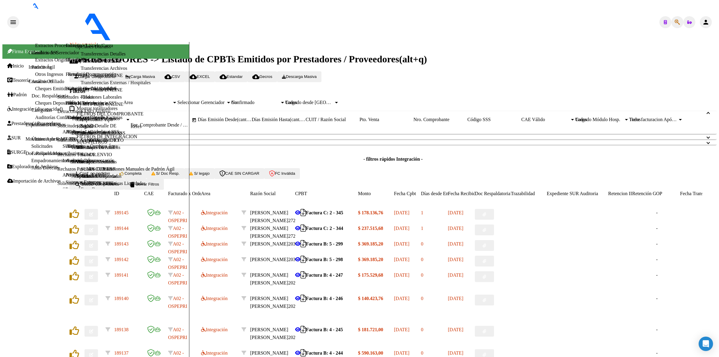
click at [360, 122] on input "CUIT / Razón Social" at bounding box center [333, 119] width 54 height 5
paste input "27355982934"
type input "27355982934"
click at [124, 190] on button "search Buscar Comprobante" at bounding box center [97, 184] width 55 height 11
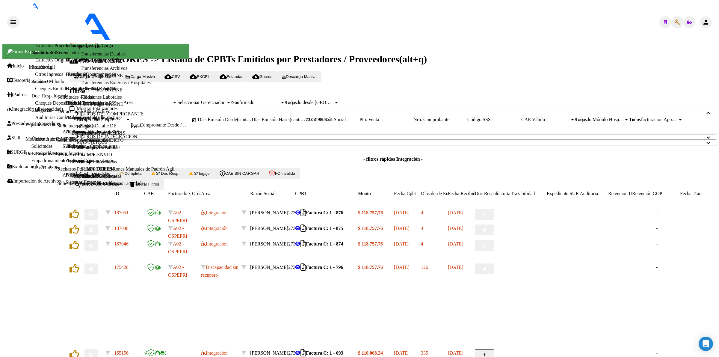
click at [93, 216] on icon "button" at bounding box center [91, 214] width 4 height 4
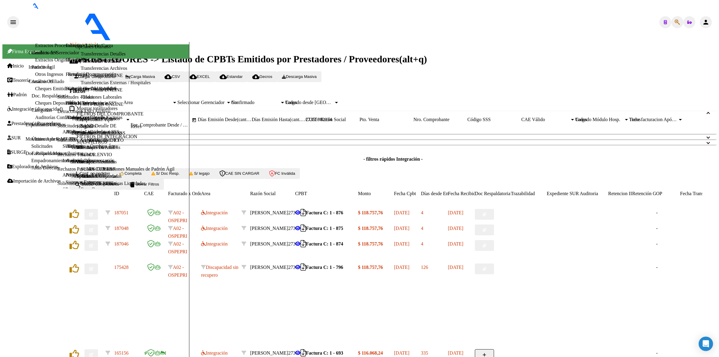
type input "$ 0,00"
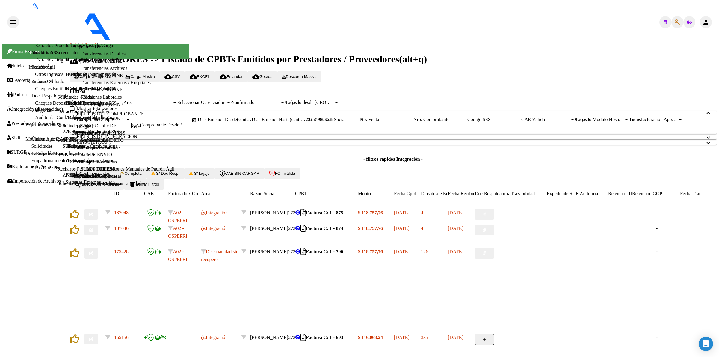
click at [98, 220] on button "button" at bounding box center [90, 214] width 13 height 11
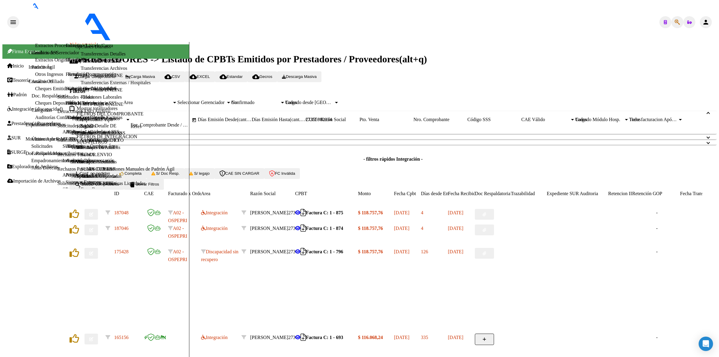
type input "$ 0,00"
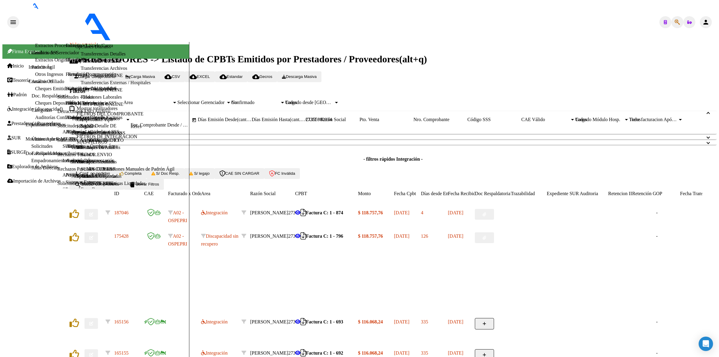
click at [98, 220] on button "button" at bounding box center [90, 214] width 13 height 11
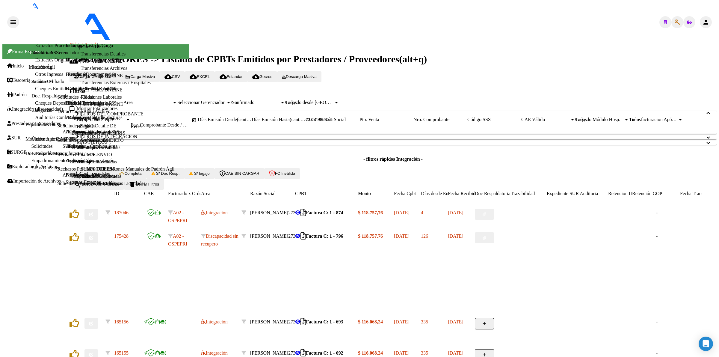
type input "$ 0,00"
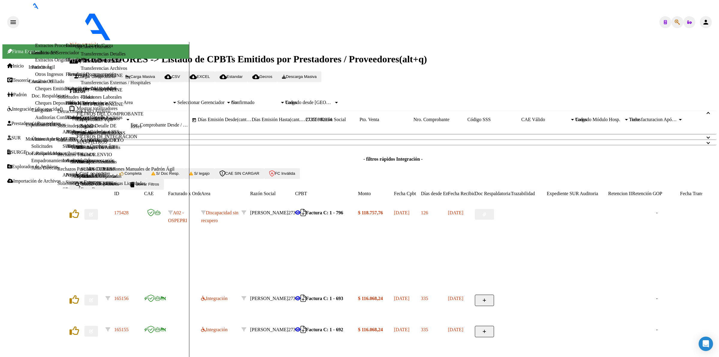
click at [102, 176] on span "Conf. no pedidas" at bounding box center [92, 173] width 36 height 4
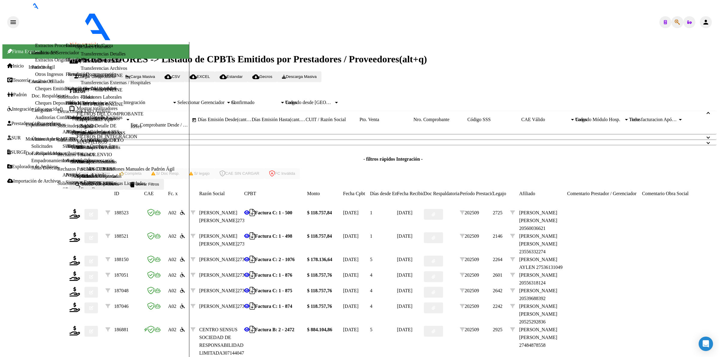
scroll to position [112, 0]
click at [80, 271] on icon at bounding box center [75, 276] width 11 height 10
type input "202509"
type input "$ 118.757,76"
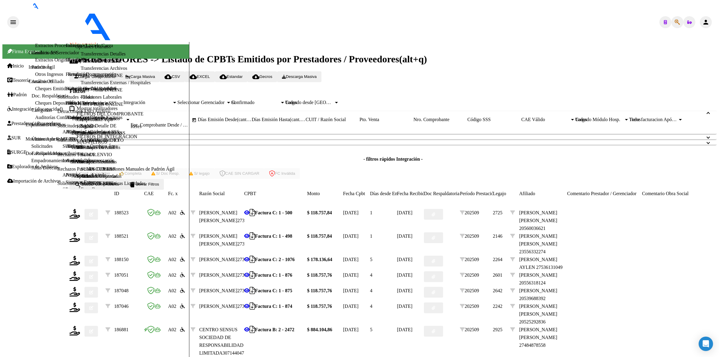
type input "2055631812-4"
type input "[DATE]"
drag, startPoint x: 282, startPoint y: 178, endPoint x: 288, endPoint y: 192, distance: 14.6
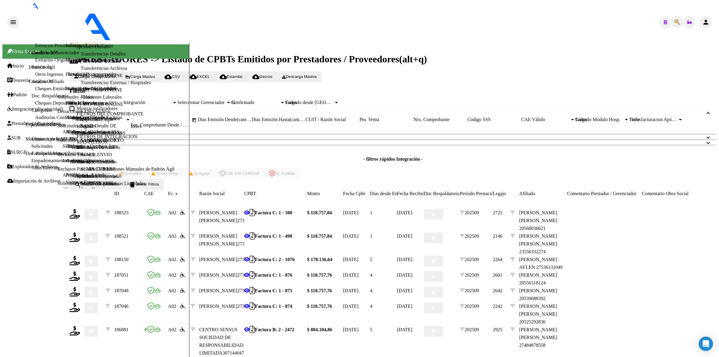
type input "4"
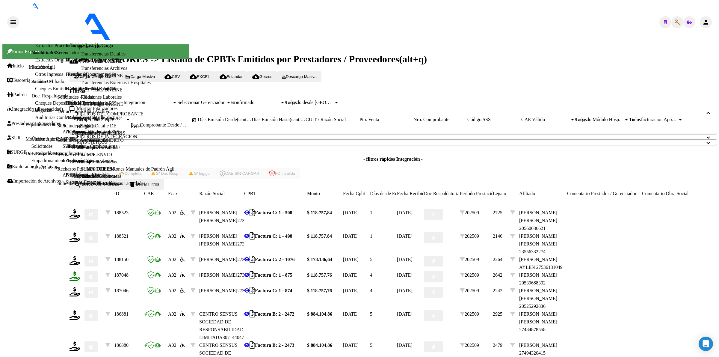
click at [80, 271] on icon at bounding box center [75, 276] width 11 height 10
type input "202509"
type input "$ 118.757,76"
type input "2053968839-2"
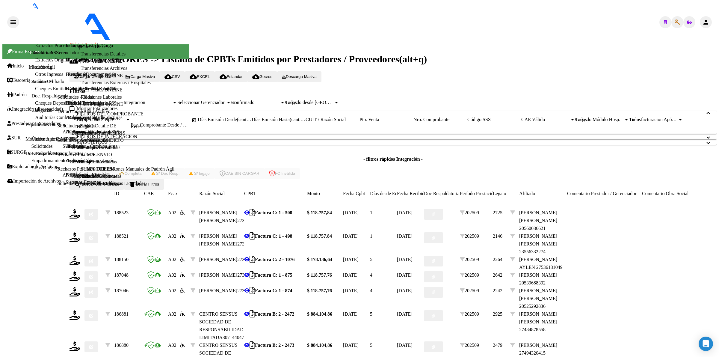
type input "[DATE]"
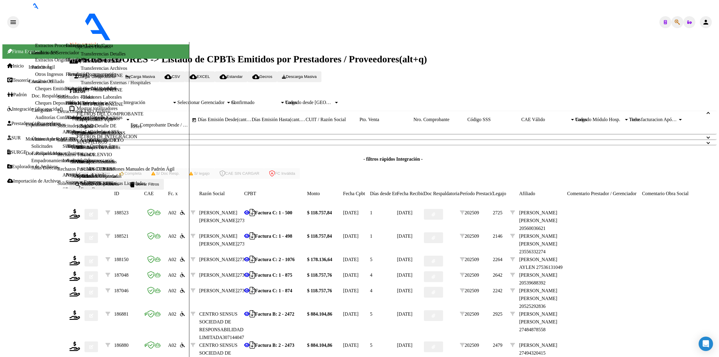
type input "4"
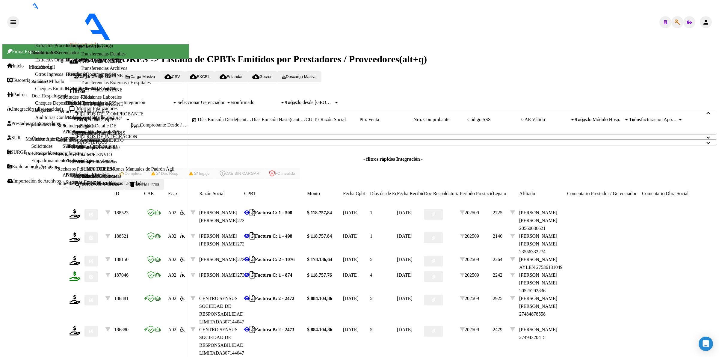
click at [80, 271] on icon at bounding box center [75, 276] width 11 height 10
type input "202509"
type input "$ 118.757,76"
type input "20525292836"
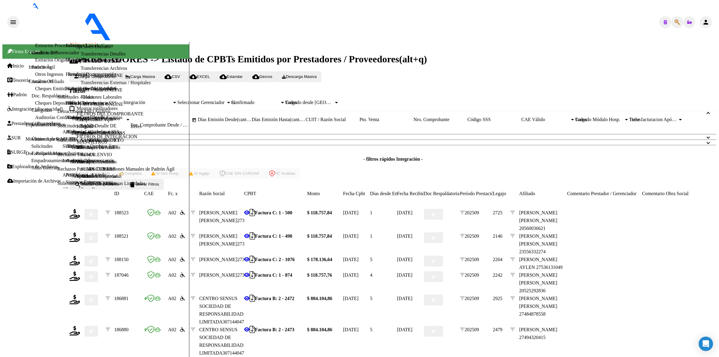
type input "[DATE]"
drag, startPoint x: 285, startPoint y: 174, endPoint x: 298, endPoint y: 191, distance: 21.0
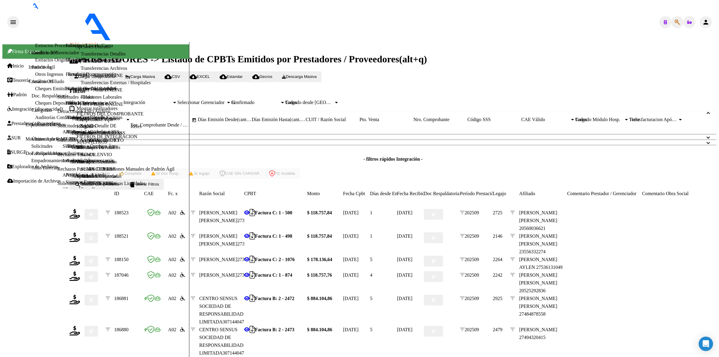
type input "4"
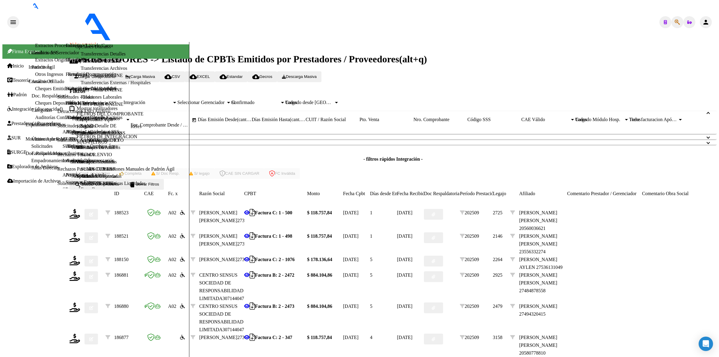
click at [159, 182] on span "delete Borrar Filtros" at bounding box center [144, 184] width 30 height 4
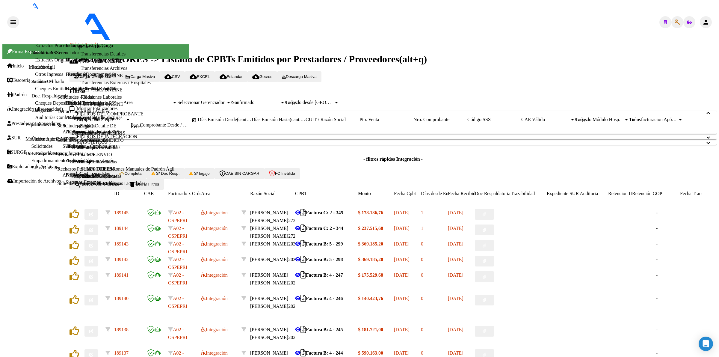
click at [159, 186] on span "delete Borrar Filtros" at bounding box center [144, 184] width 30 height 4
click at [360, 122] on div "CUIT / Razón Social" at bounding box center [333, 119] width 54 height 5
paste input "27160136435"
type input "27160136435"
click at [119, 186] on span "search Buscar Comprobante" at bounding box center [96, 184] width 45 height 4
